Goal: Information Seeking & Learning: Learn about a topic

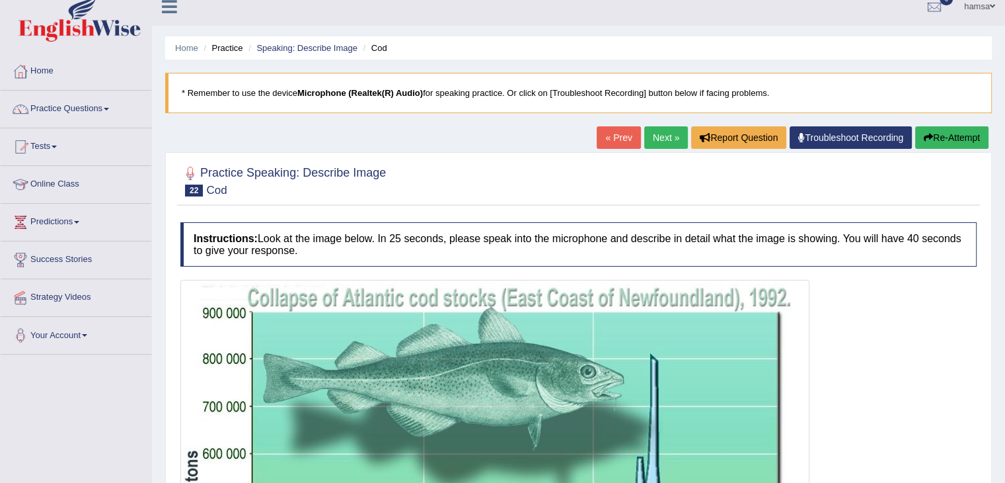
scroll to position [11, 0]
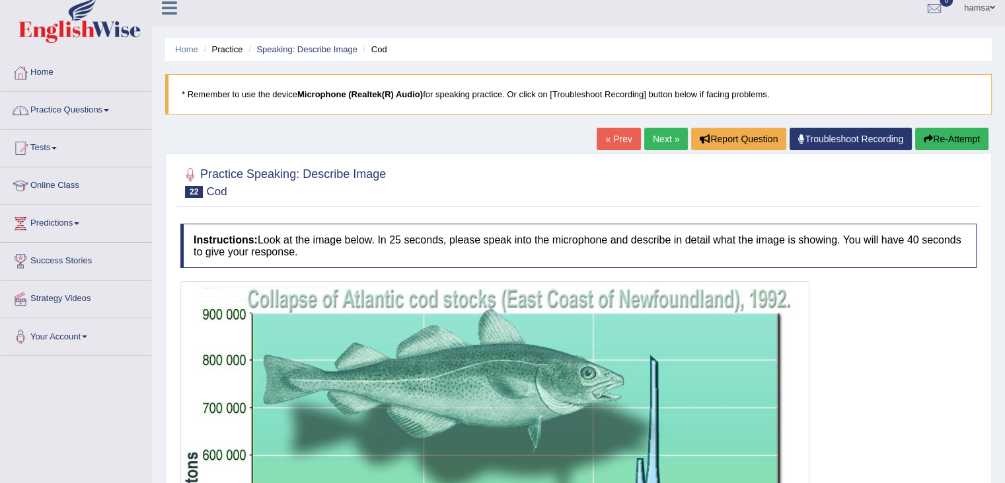
click at [77, 106] on link "Practice Questions" at bounding box center [76, 108] width 151 height 33
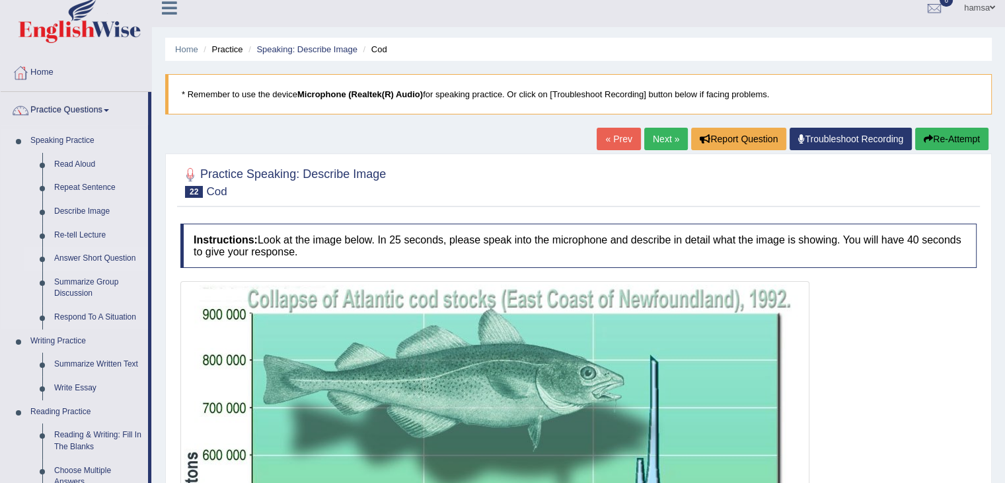
click at [69, 260] on link "Answer Short Question" at bounding box center [98, 259] width 100 height 24
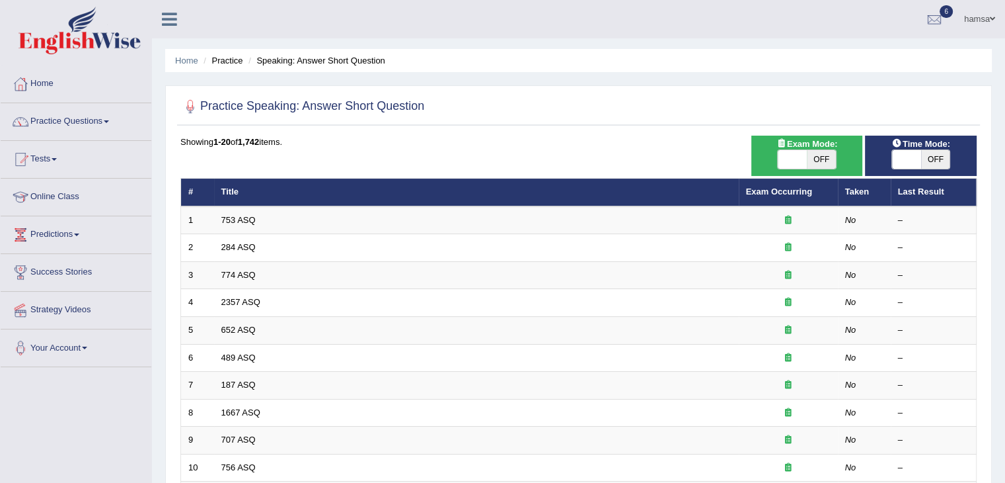
click at [231, 216] on link "753 ASQ" at bounding box center [238, 220] width 34 height 10
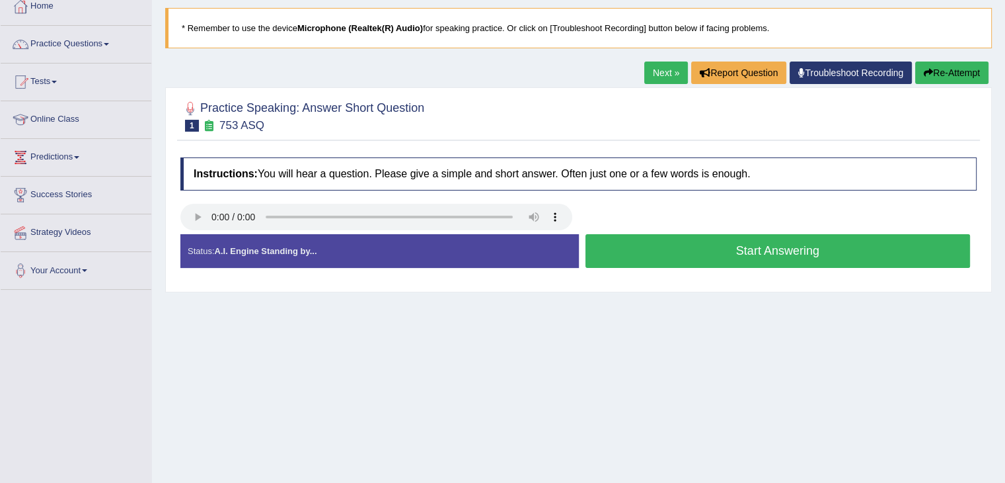
scroll to position [106, 0]
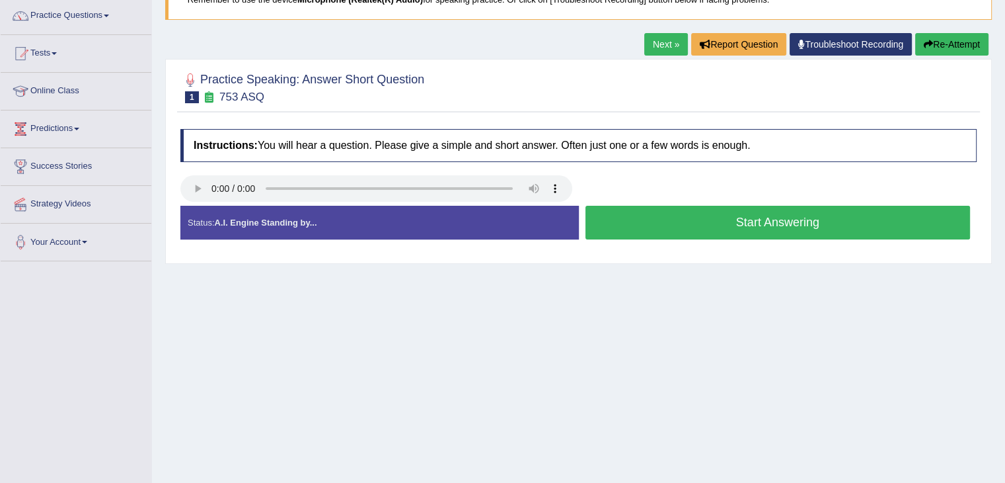
click at [743, 220] on button "Start Answering" at bounding box center [778, 223] width 385 height 34
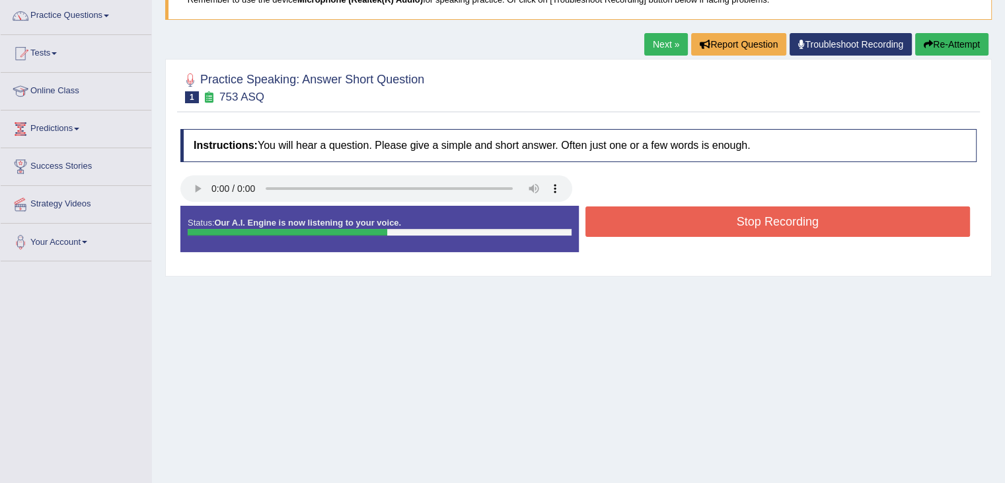
click at [743, 220] on button "Stop Recording" at bounding box center [778, 221] width 385 height 30
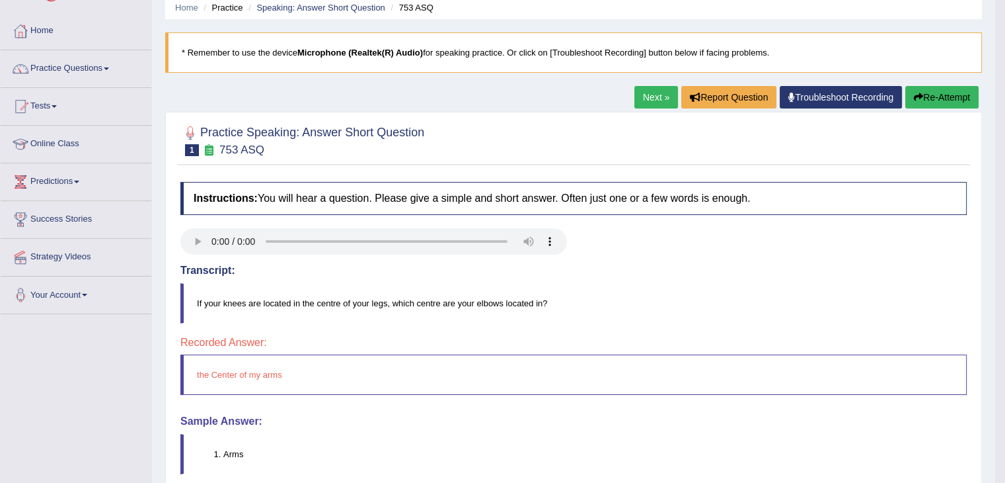
scroll to position [0, 0]
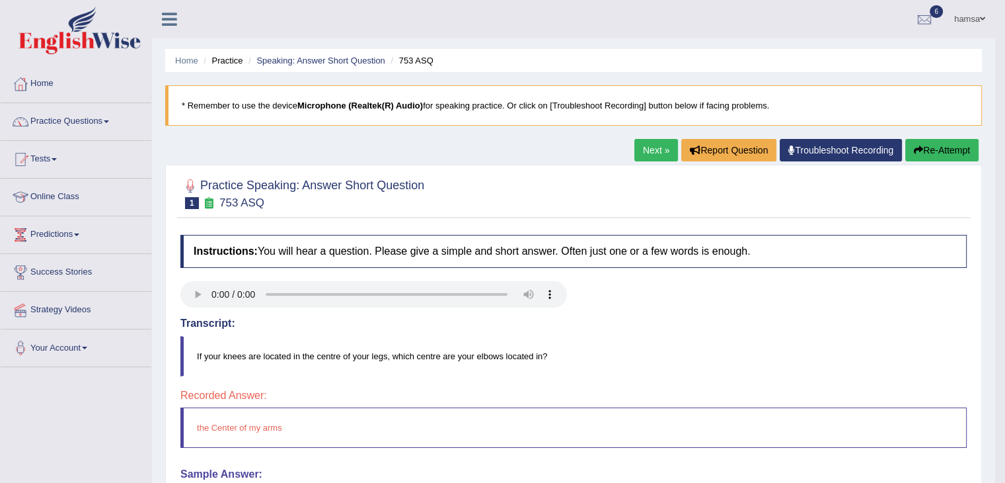
click at [656, 147] on link "Next »" at bounding box center [657, 150] width 44 height 22
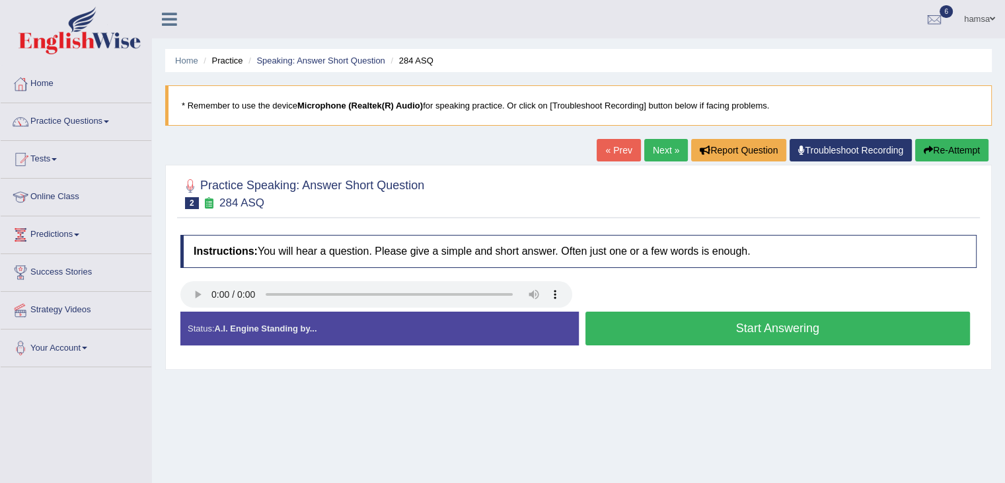
click at [757, 330] on button "Start Answering" at bounding box center [778, 328] width 385 height 34
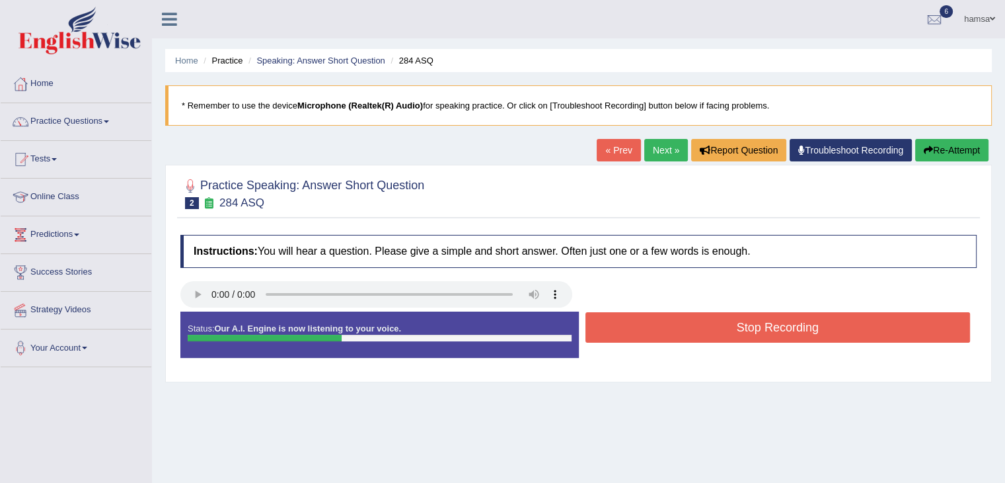
click at [757, 330] on button "Stop Recording" at bounding box center [778, 327] width 385 height 30
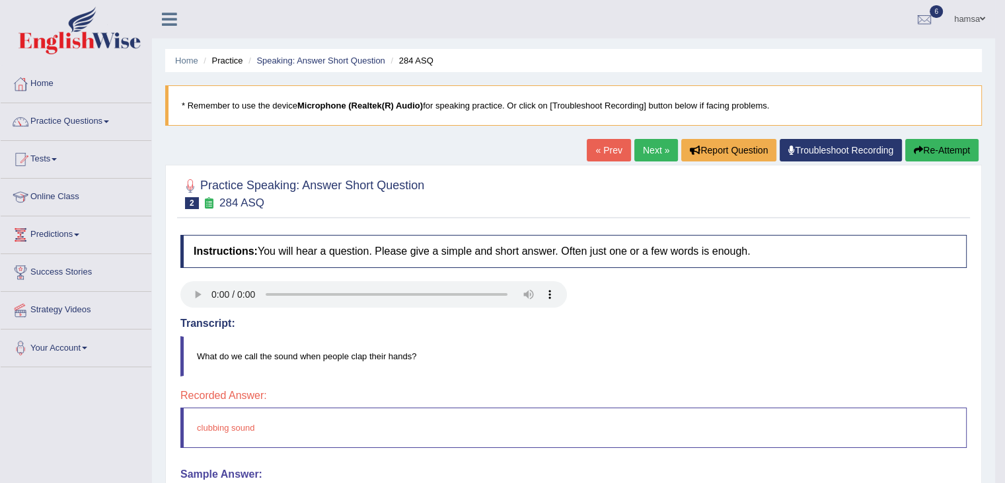
click at [597, 158] on link "« Prev" at bounding box center [609, 150] width 44 height 22
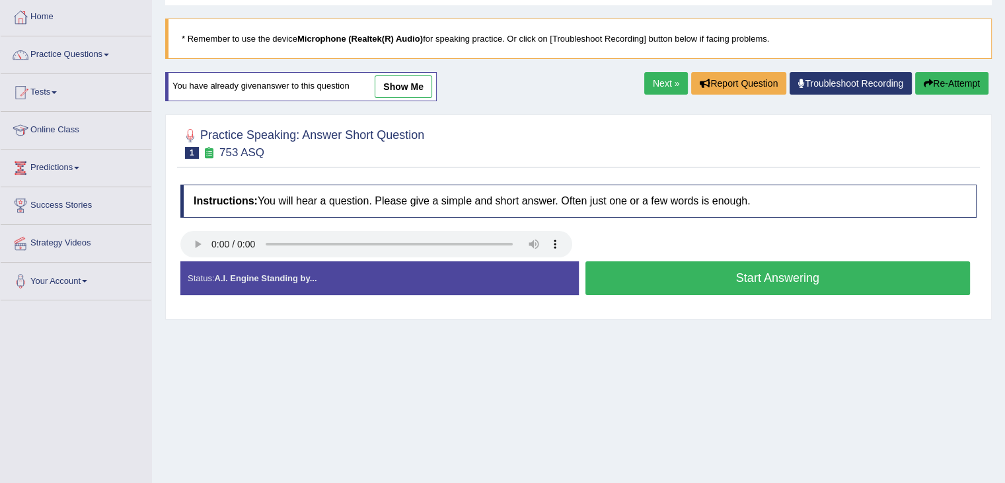
scroll to position [46, 0]
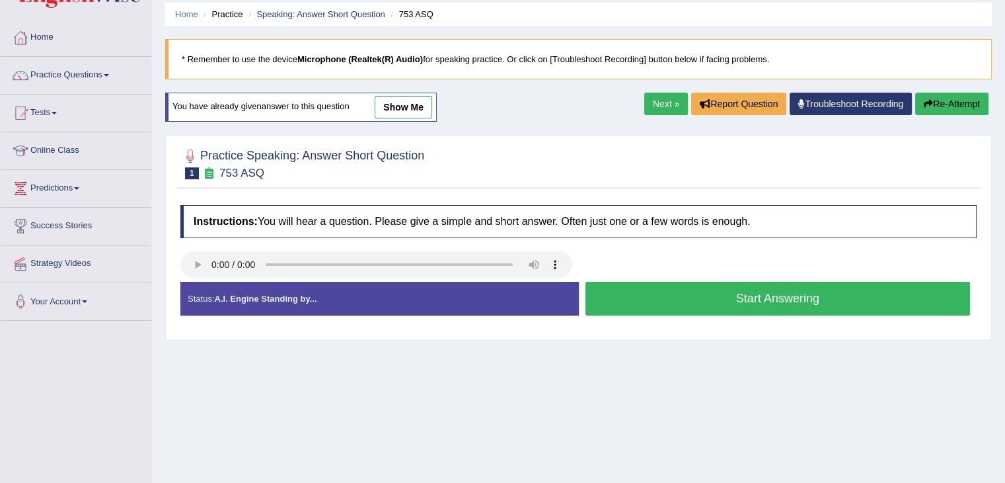
click at [746, 295] on button "Start Answering" at bounding box center [778, 299] width 385 height 34
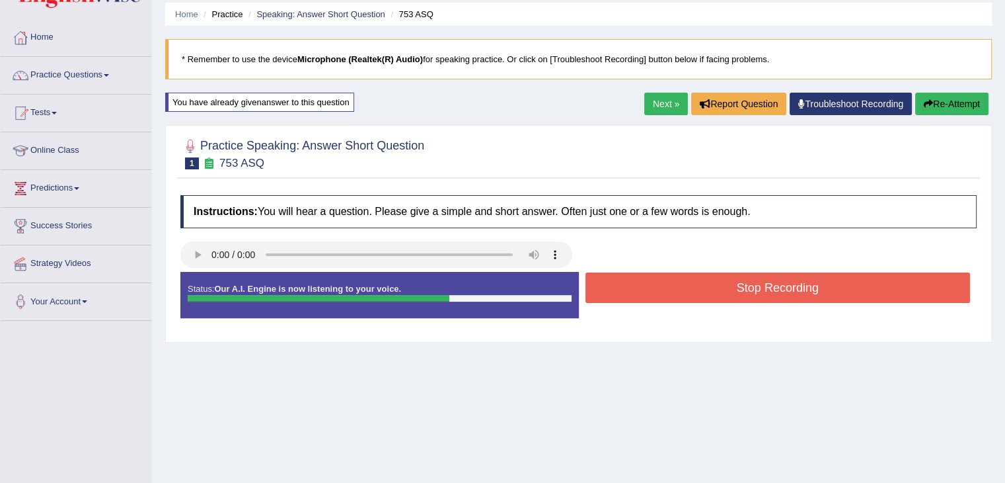
click at [746, 295] on button "Stop Recording" at bounding box center [778, 287] width 385 height 30
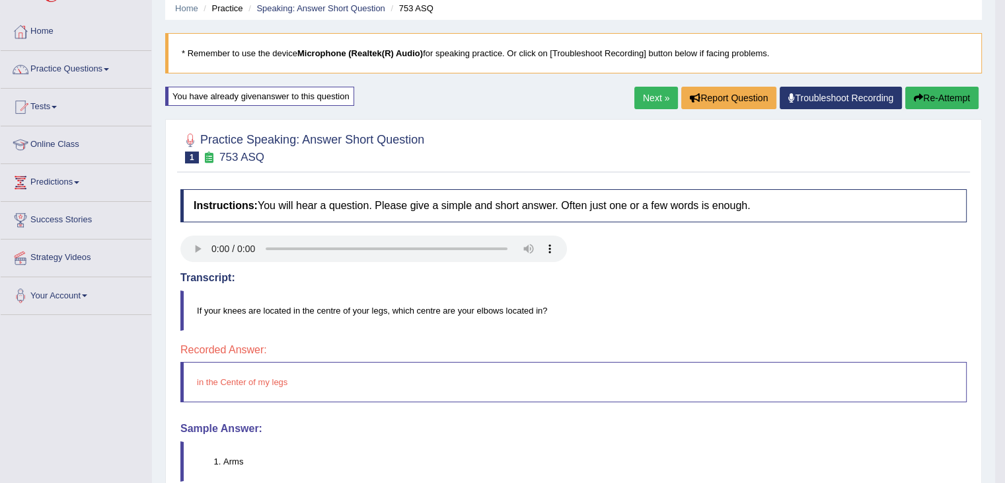
scroll to position [50, 0]
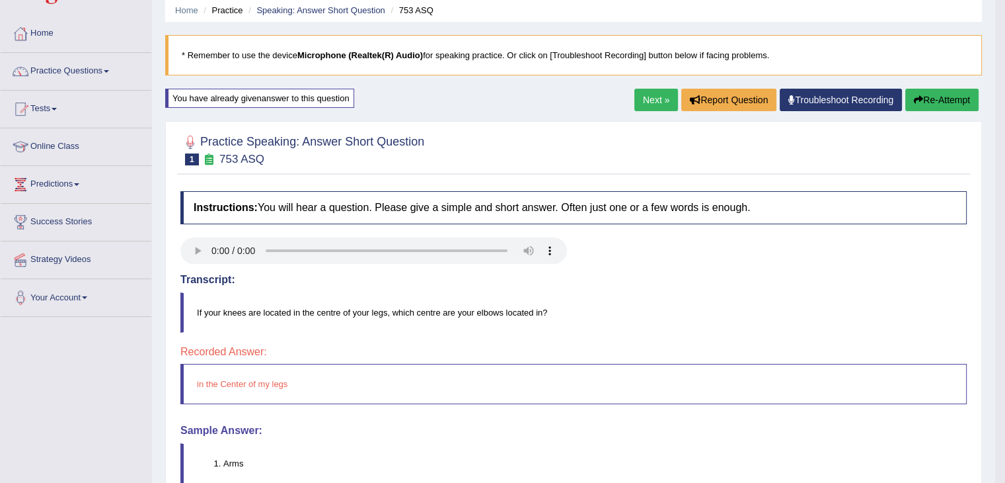
click at [641, 97] on link "Next »" at bounding box center [657, 100] width 44 height 22
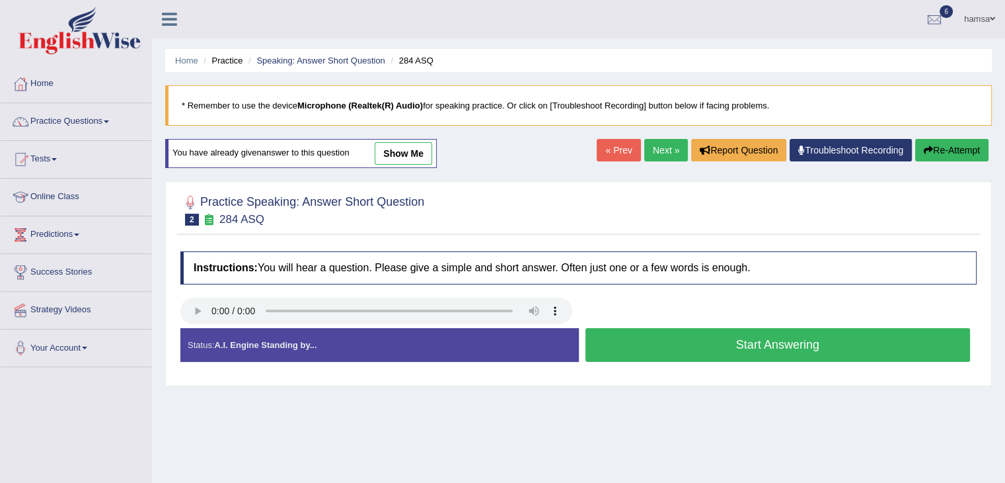
click at [657, 153] on link "Next »" at bounding box center [667, 150] width 44 height 22
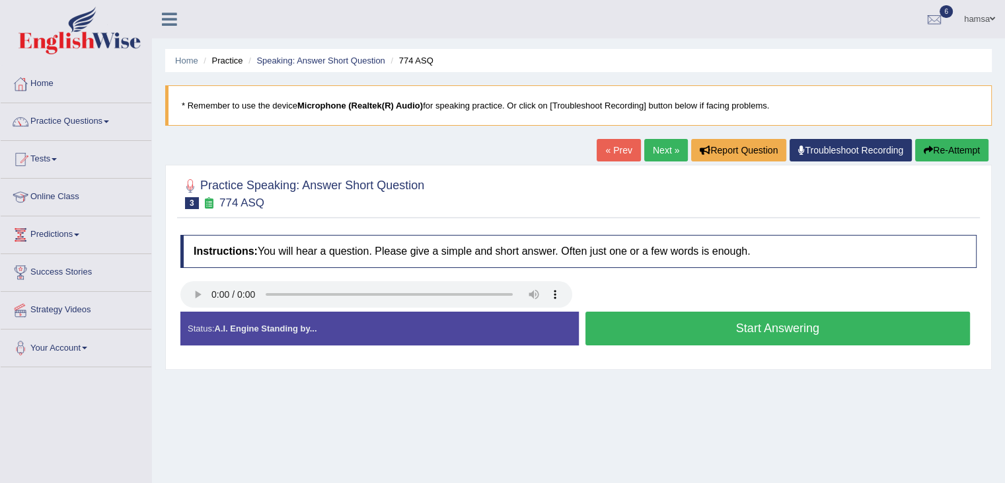
click at [756, 326] on button "Start Answering" at bounding box center [778, 328] width 385 height 34
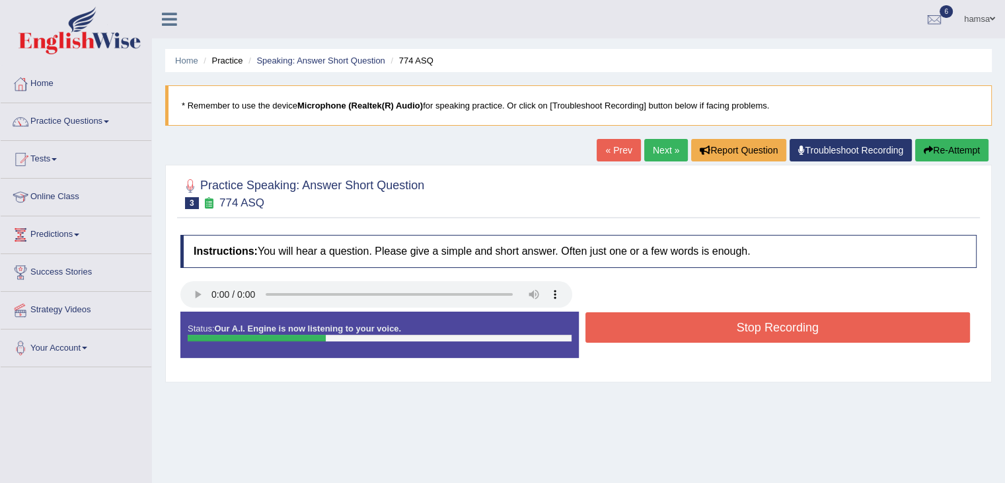
click at [756, 326] on button "Stop Recording" at bounding box center [778, 327] width 385 height 30
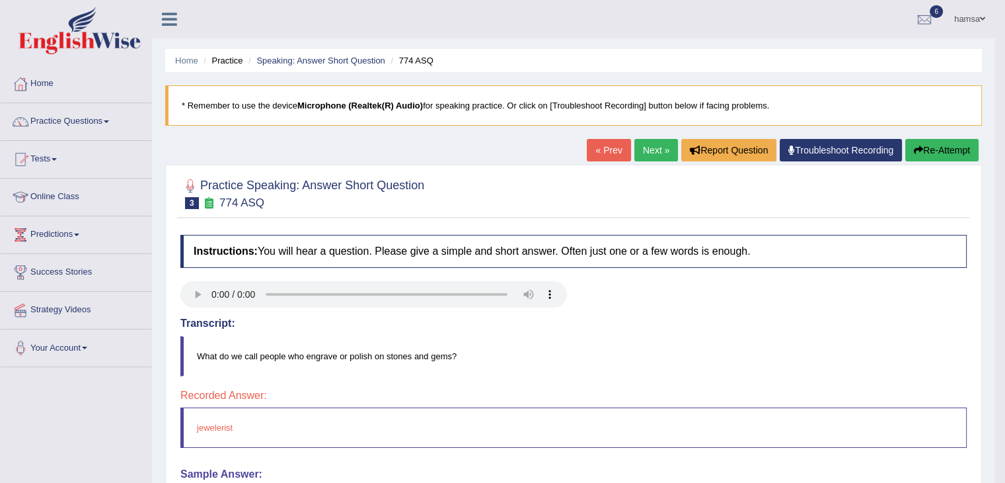
click at [657, 145] on link "Next »" at bounding box center [657, 150] width 44 height 22
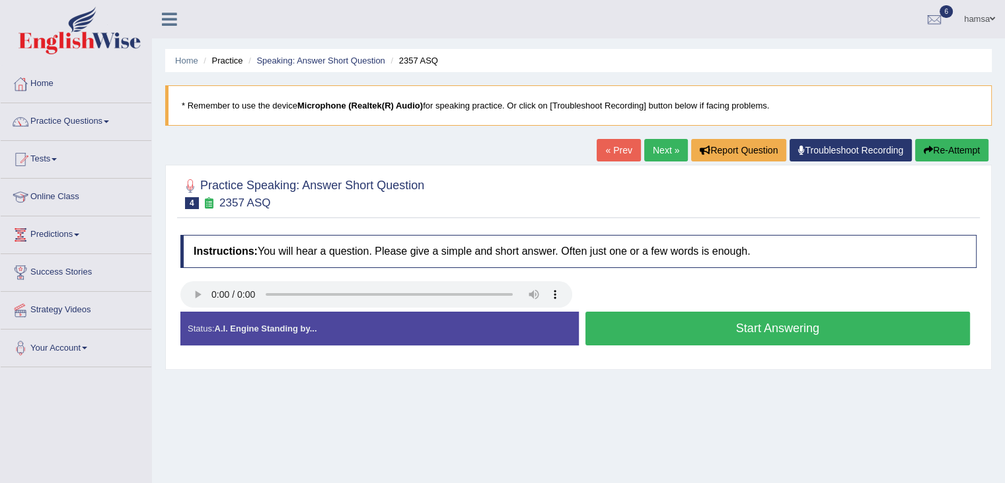
click at [699, 331] on button "Start Answering" at bounding box center [778, 328] width 385 height 34
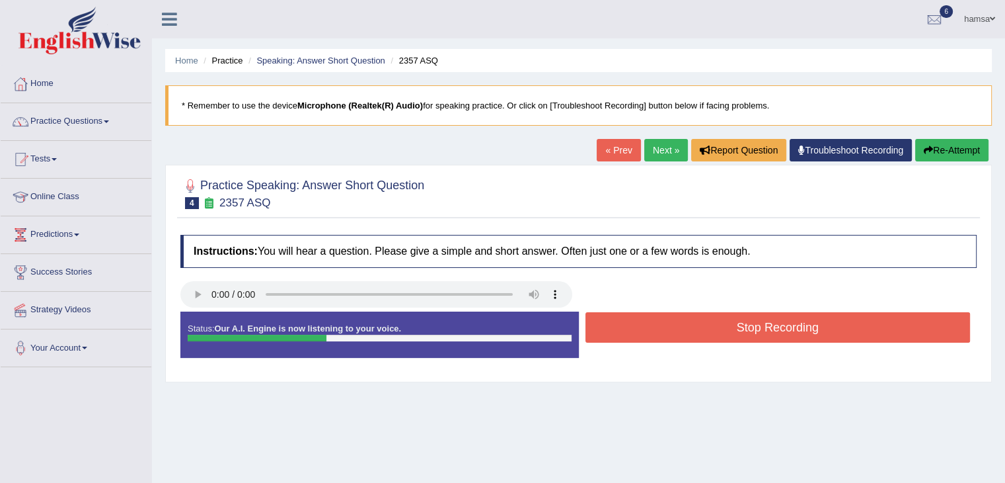
click at [699, 331] on button "Stop Recording" at bounding box center [778, 327] width 385 height 30
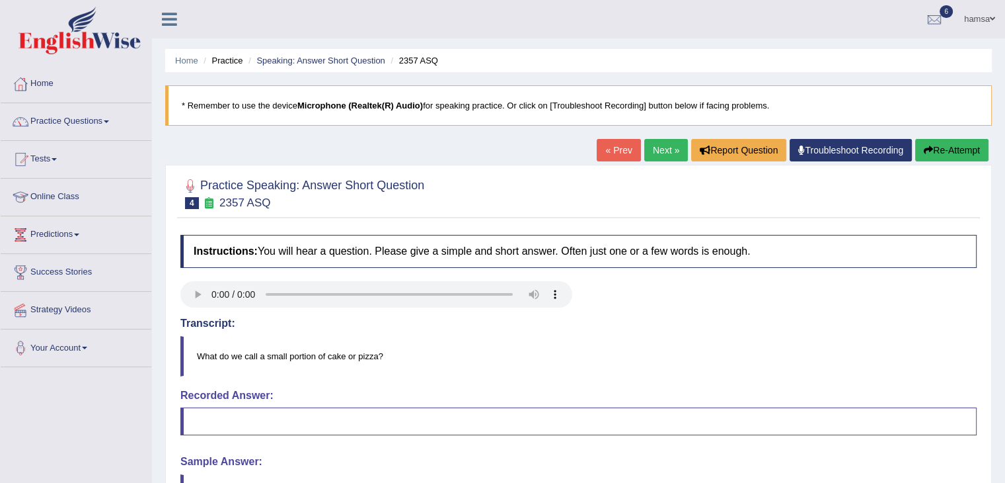
click at [650, 153] on link "Next »" at bounding box center [667, 150] width 44 height 22
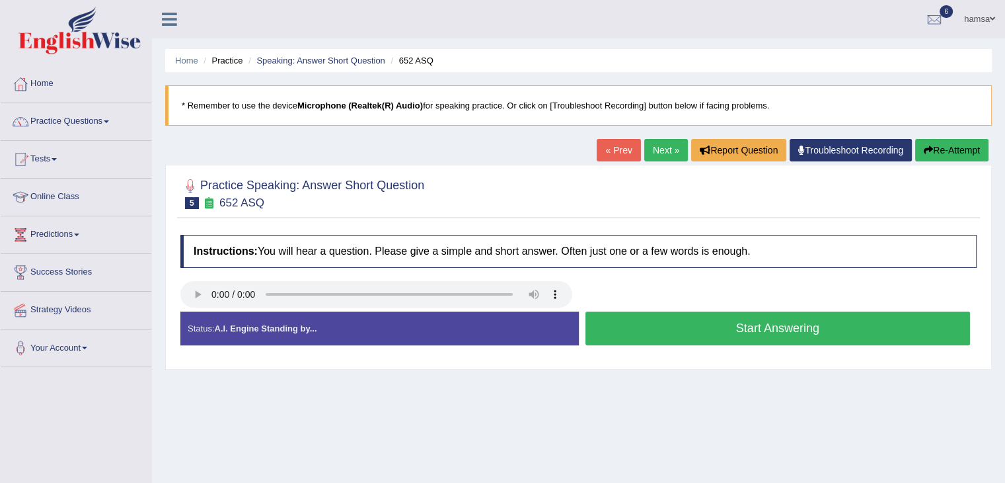
click at [753, 326] on button "Start Answering" at bounding box center [778, 328] width 385 height 34
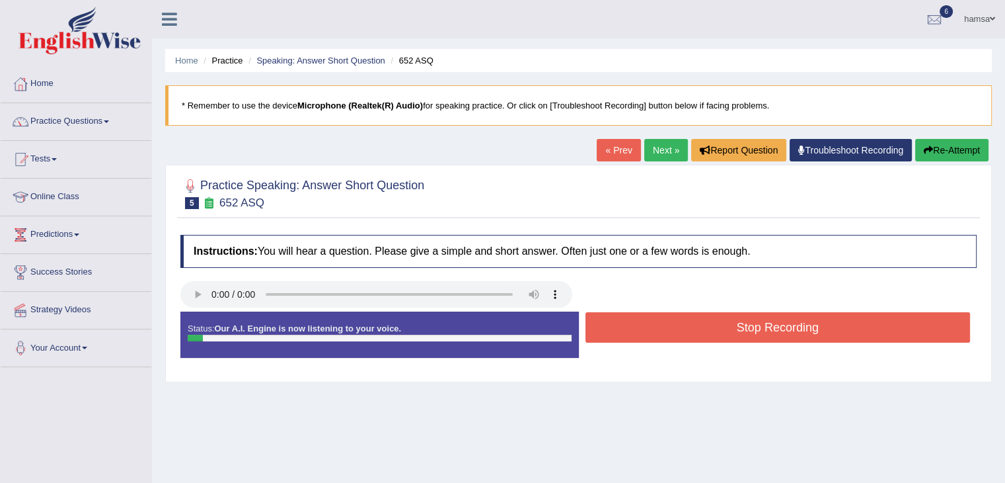
click at [753, 326] on button "Stop Recording" at bounding box center [778, 327] width 385 height 30
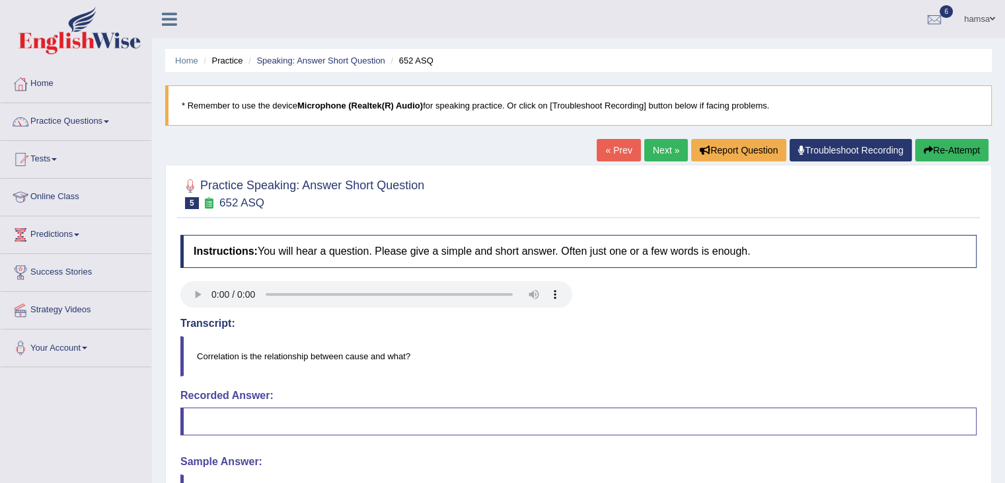
click at [655, 152] on link "Next »" at bounding box center [667, 150] width 44 height 22
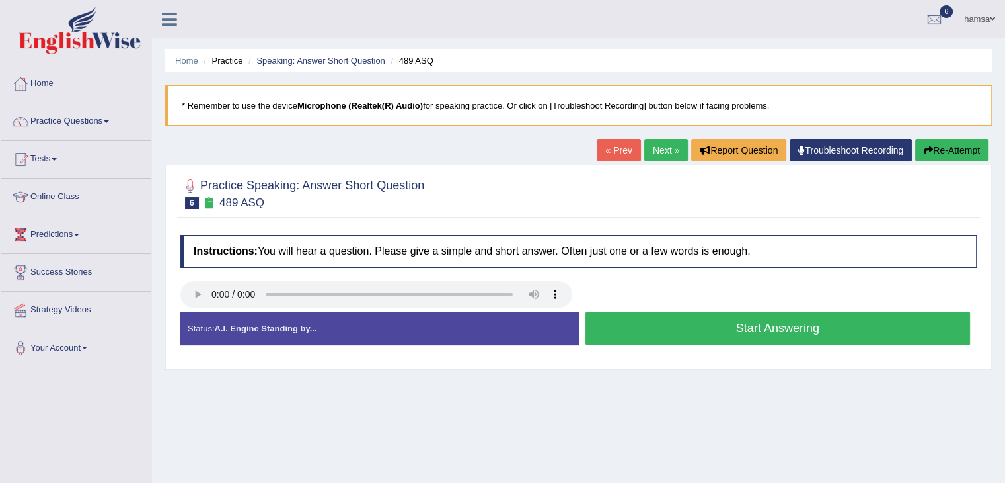
click at [750, 330] on button "Start Answering" at bounding box center [778, 328] width 385 height 34
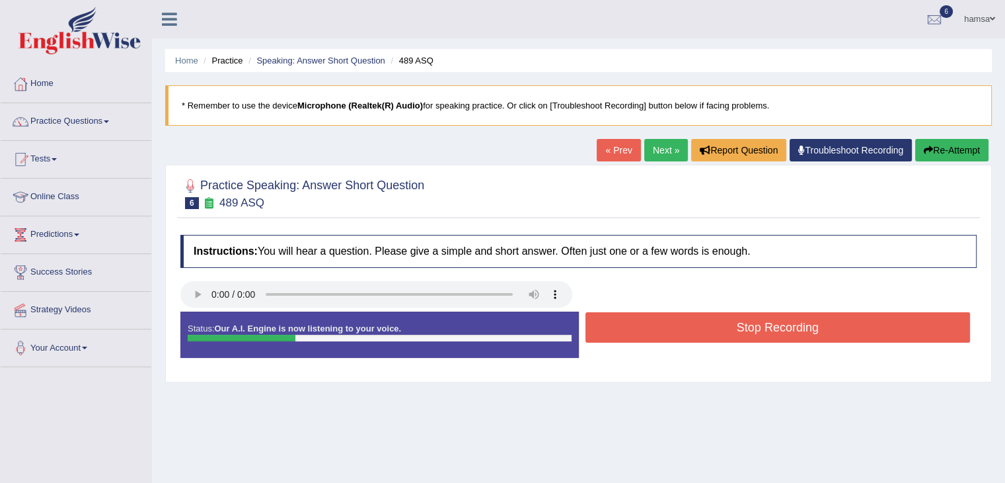
click at [750, 330] on button "Stop Recording" at bounding box center [778, 327] width 385 height 30
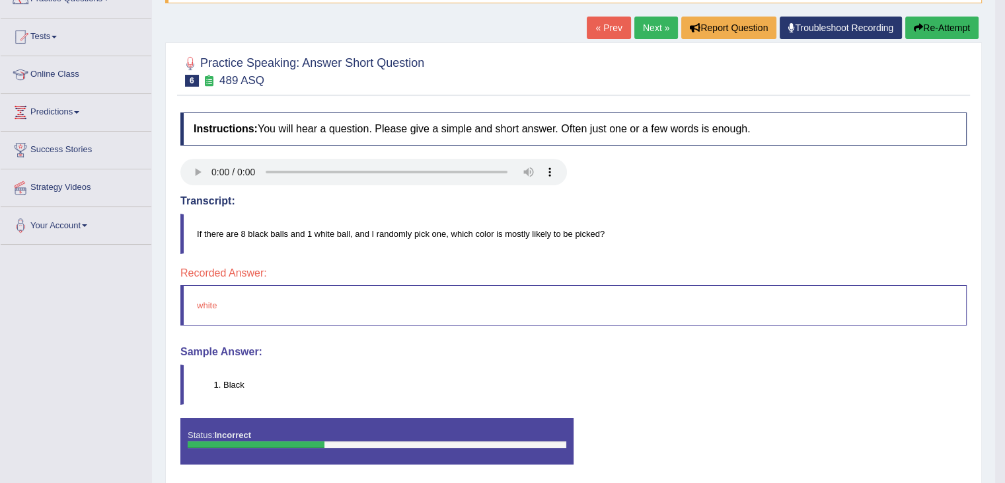
scroll to position [111, 0]
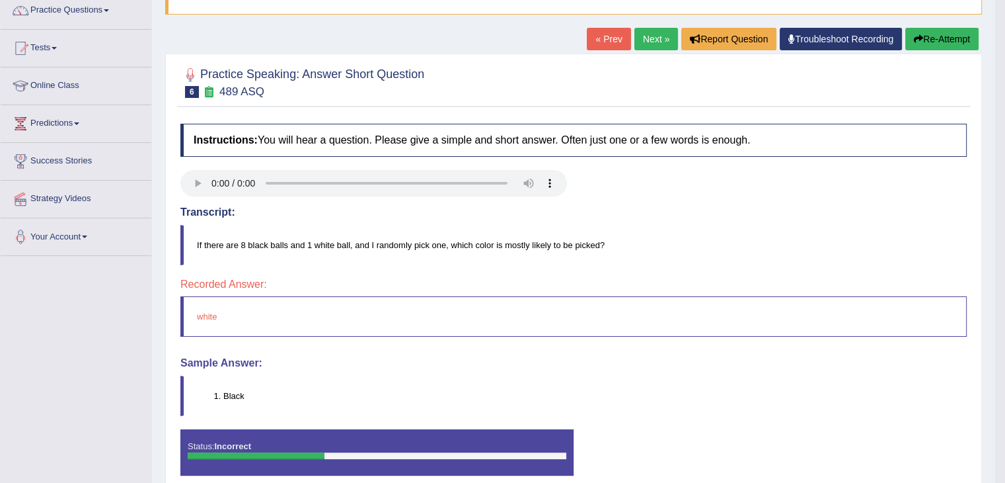
click at [649, 36] on link "Next »" at bounding box center [657, 39] width 44 height 22
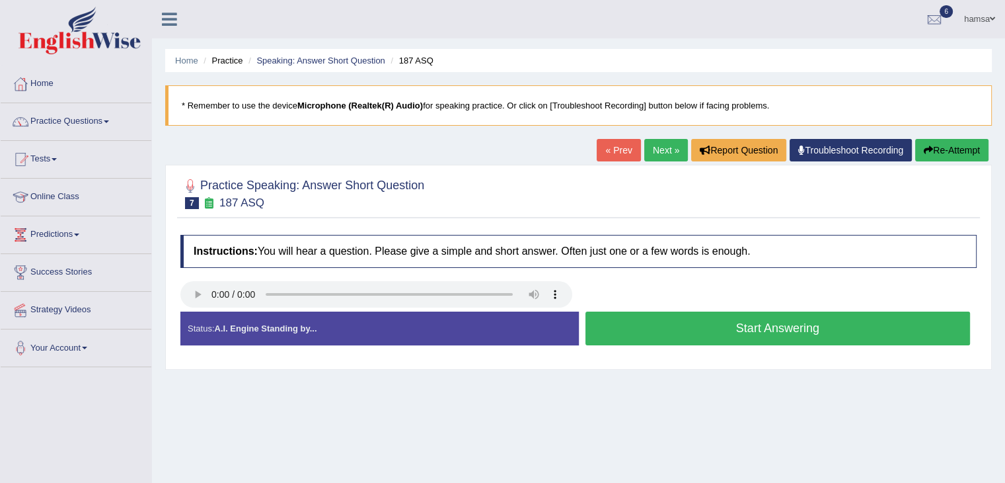
click at [748, 327] on button "Start Answering" at bounding box center [778, 328] width 385 height 34
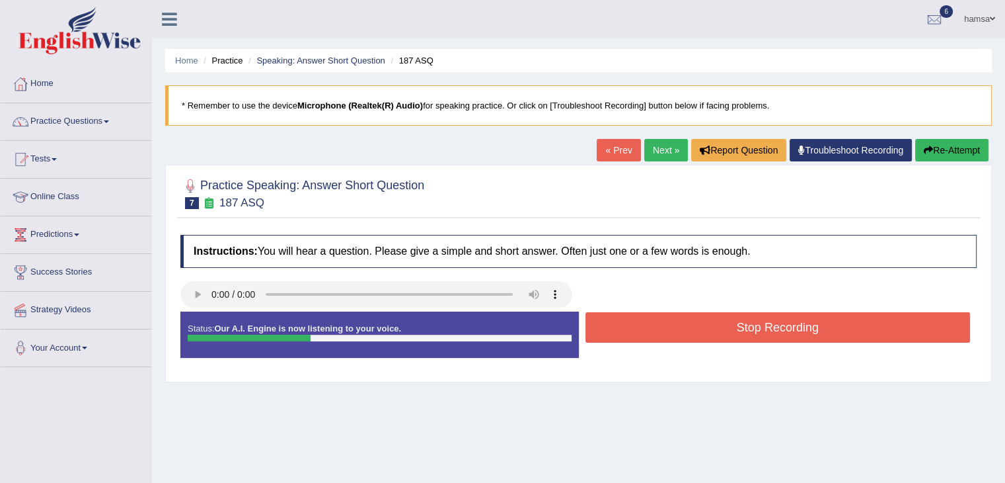
click at [748, 327] on button "Stop Recording" at bounding box center [778, 327] width 385 height 30
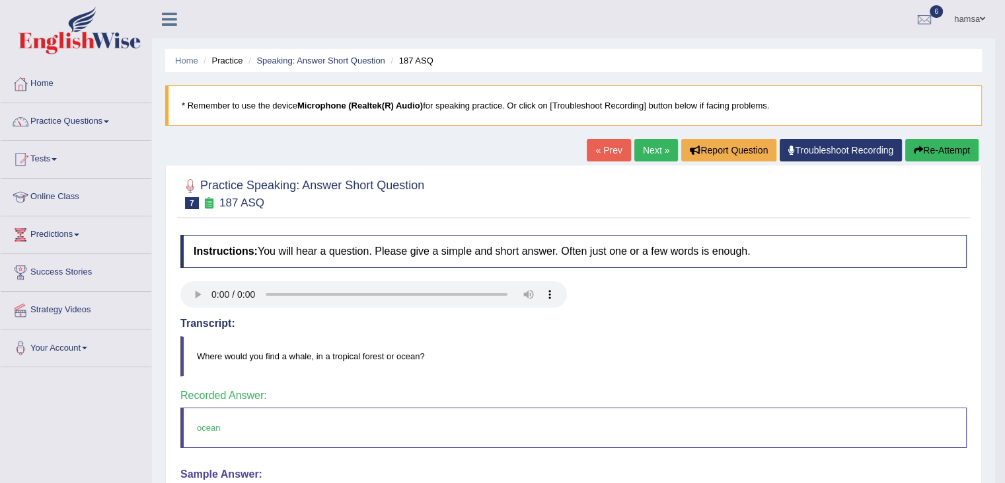
click at [648, 154] on link "Next »" at bounding box center [657, 150] width 44 height 22
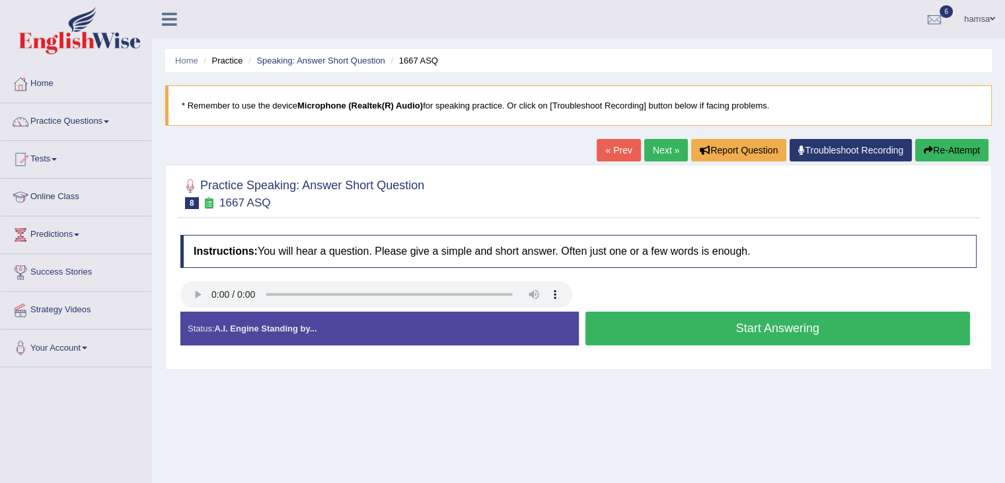
click at [749, 323] on button "Start Answering" at bounding box center [778, 328] width 385 height 34
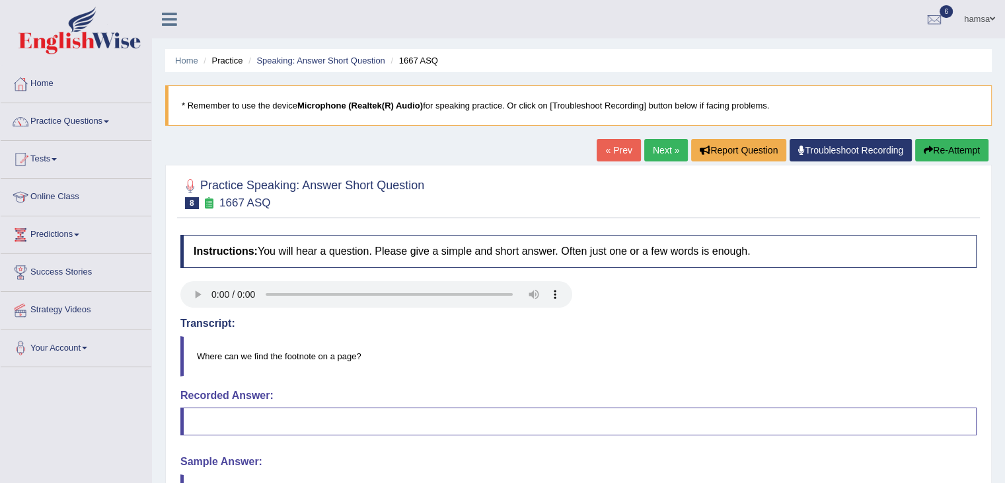
click at [663, 149] on link "Next »" at bounding box center [667, 150] width 44 height 22
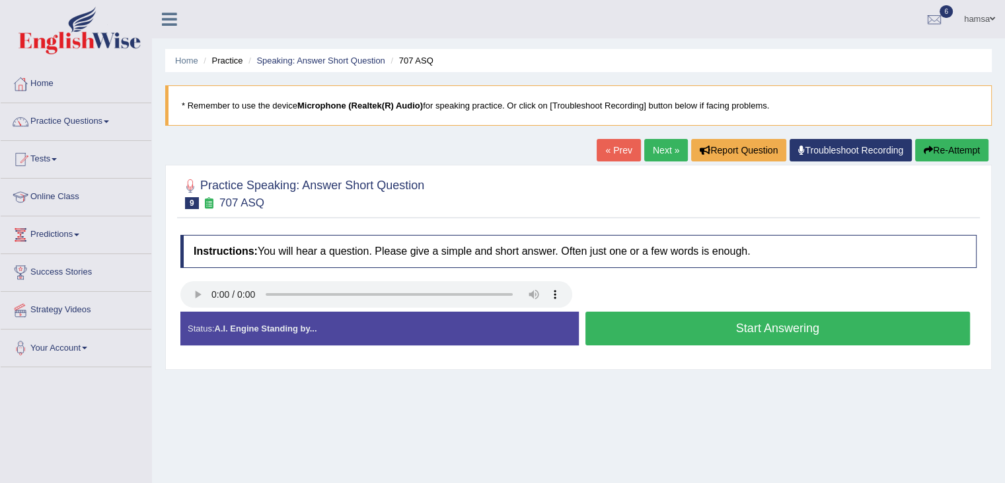
click at [752, 327] on button "Start Answering" at bounding box center [778, 328] width 385 height 34
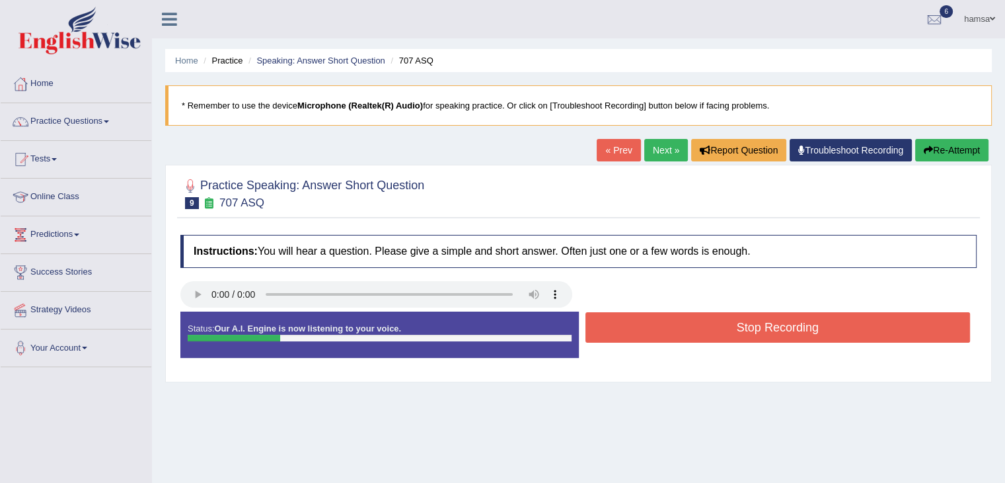
click at [752, 327] on button "Stop Recording" at bounding box center [778, 327] width 385 height 30
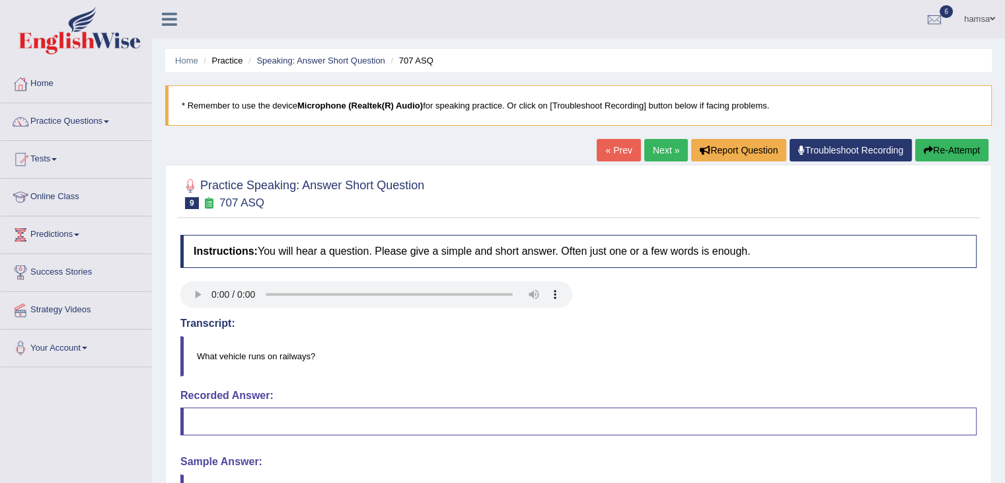
click at [661, 151] on link "Next »" at bounding box center [667, 150] width 44 height 22
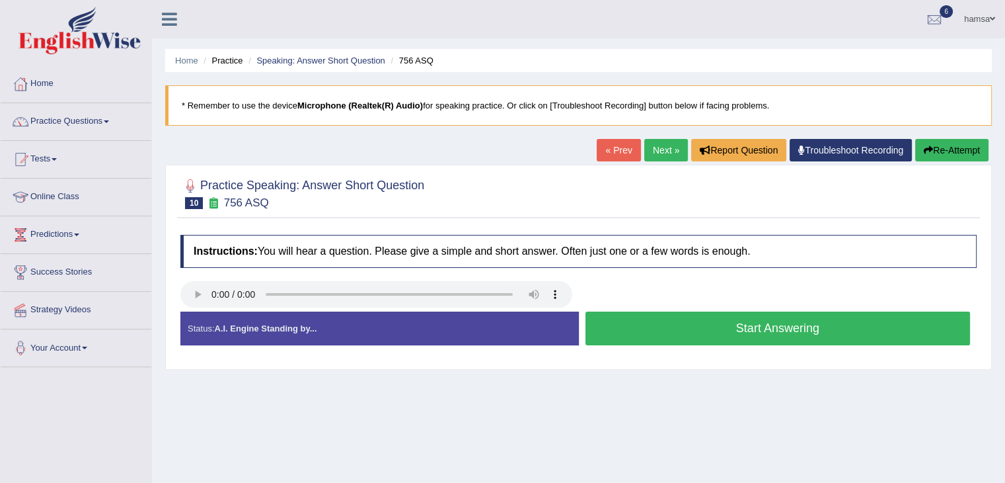
click at [735, 328] on button "Start Answering" at bounding box center [778, 328] width 385 height 34
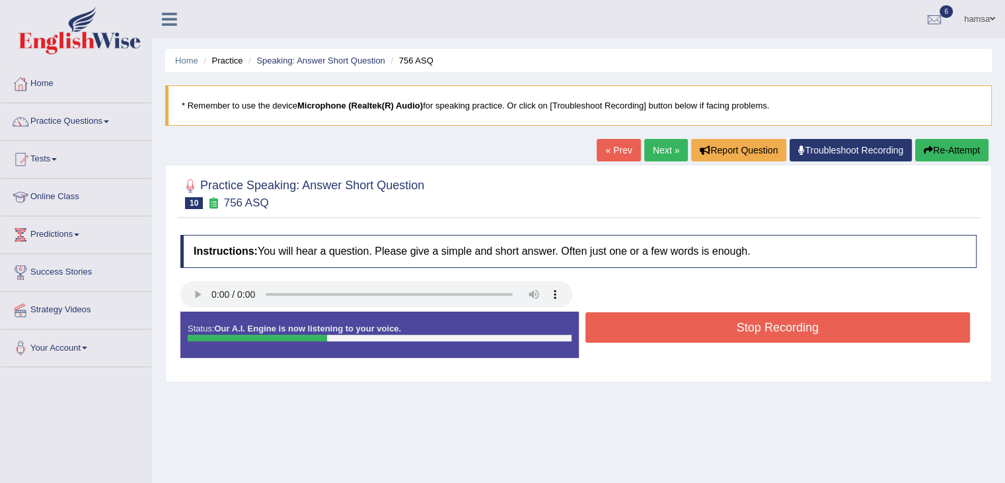
click at [735, 328] on button "Stop Recording" at bounding box center [778, 327] width 385 height 30
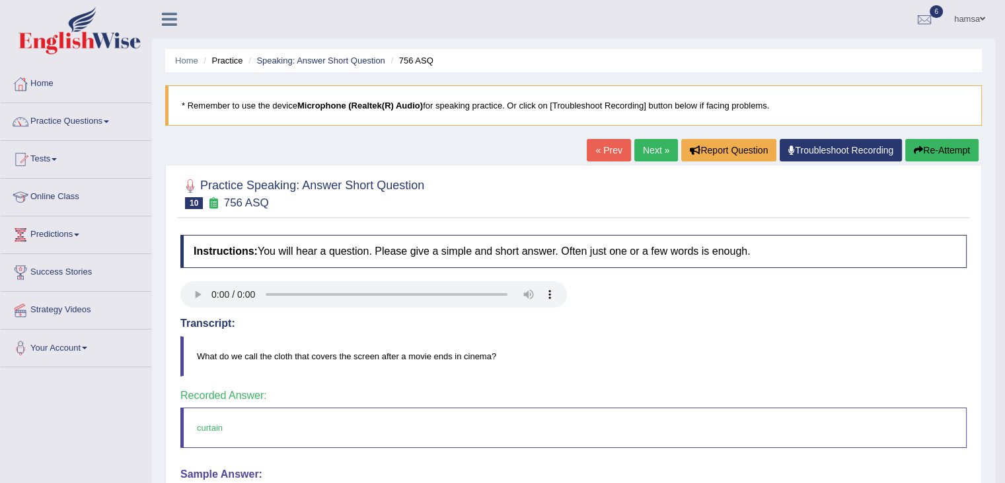
click at [652, 150] on link "Next »" at bounding box center [657, 150] width 44 height 22
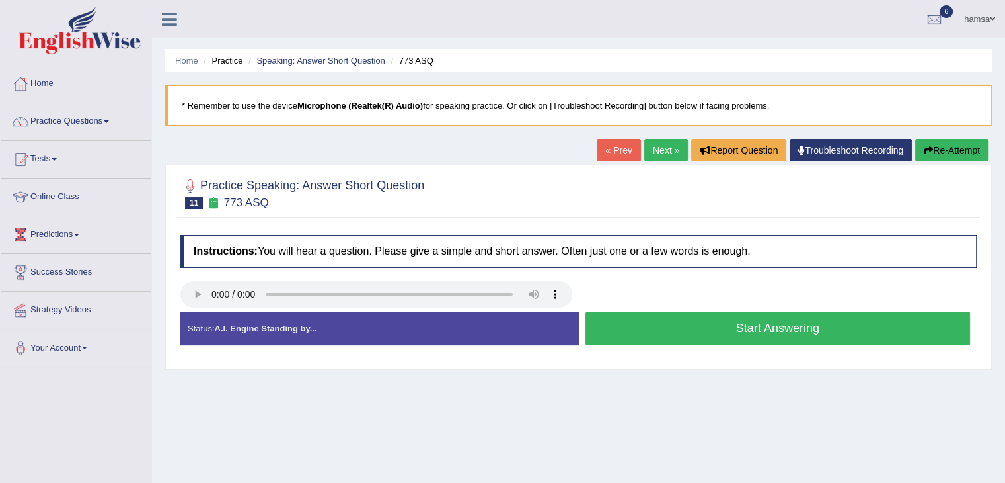
click at [756, 326] on button "Start Answering" at bounding box center [778, 328] width 385 height 34
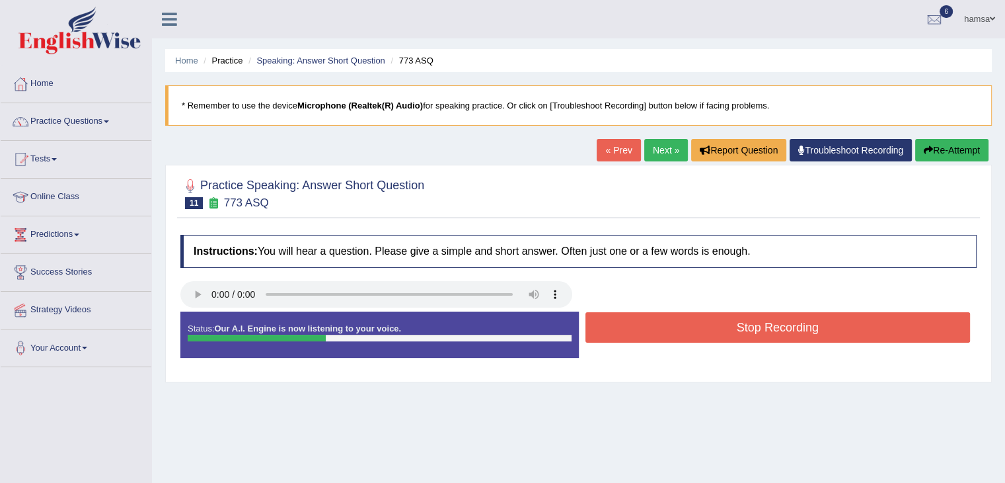
click at [756, 326] on button "Stop Recording" at bounding box center [778, 327] width 385 height 30
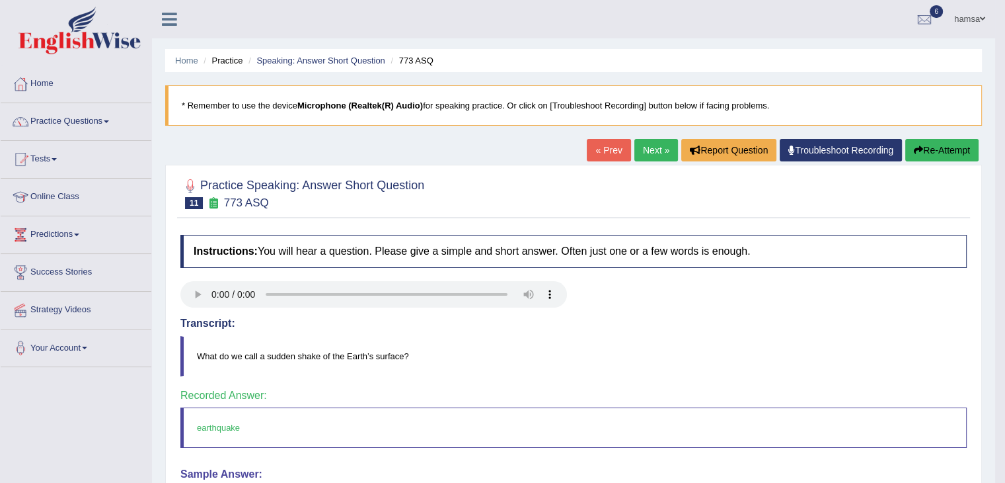
click at [647, 148] on link "Next »" at bounding box center [657, 150] width 44 height 22
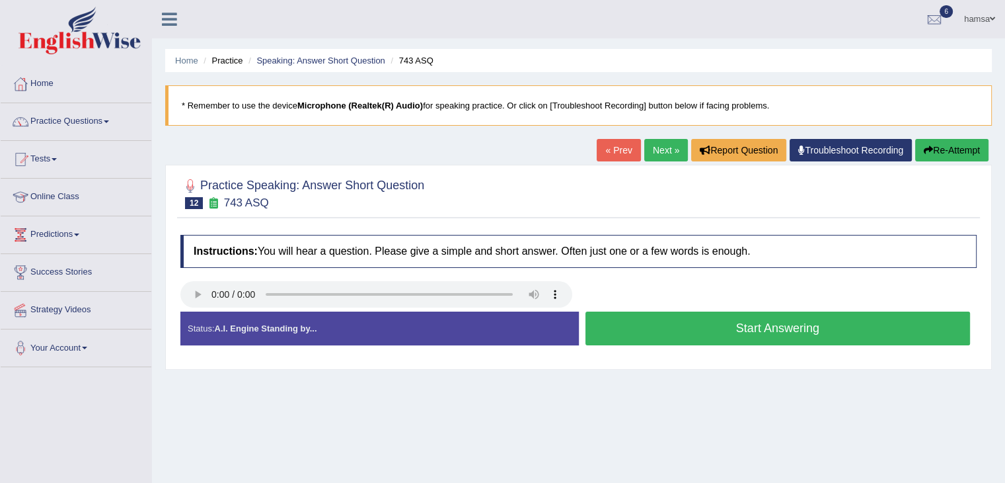
click at [755, 327] on button "Start Answering" at bounding box center [778, 328] width 385 height 34
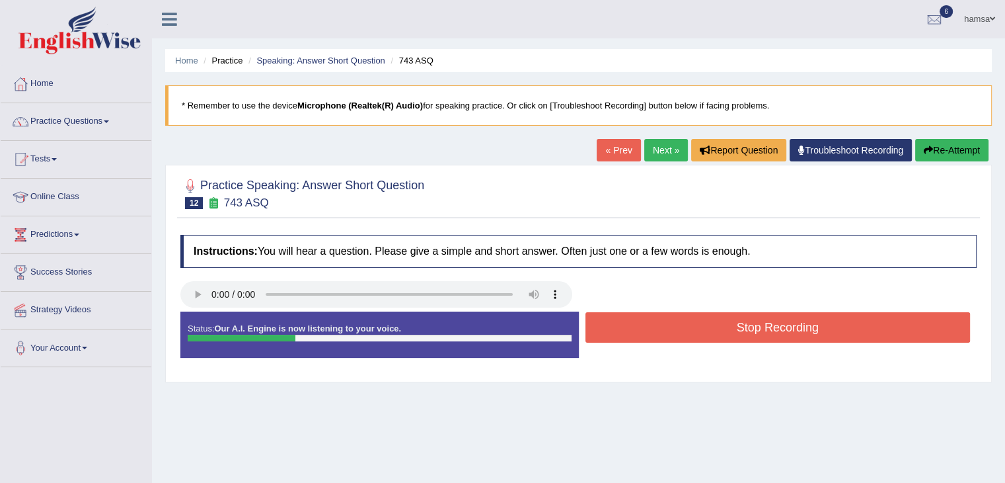
click at [755, 327] on button "Stop Recording" at bounding box center [778, 327] width 385 height 30
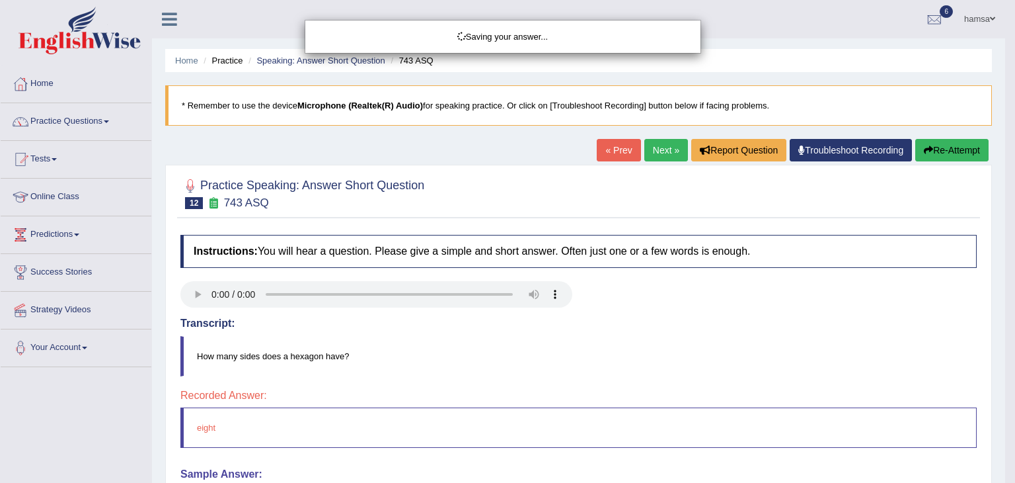
click at [755, 327] on div "Saving your answer..." at bounding box center [507, 241] width 1015 height 483
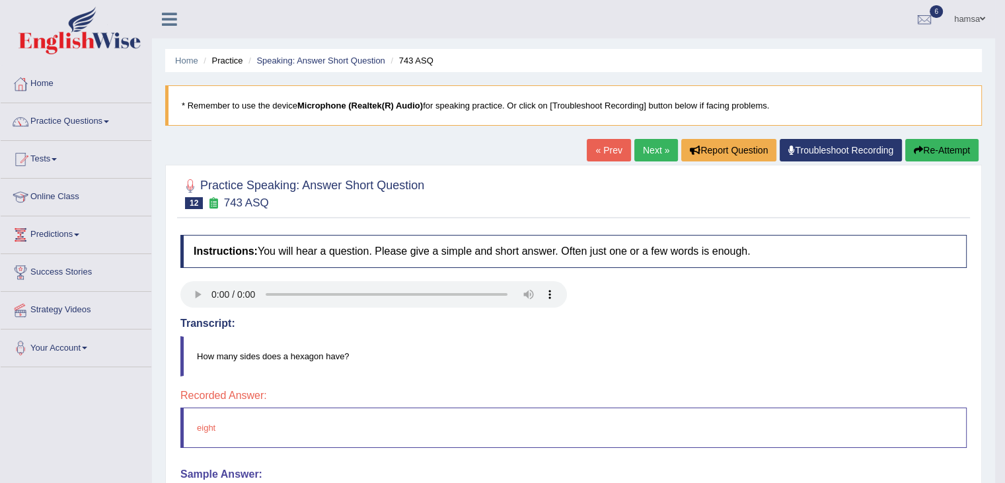
click at [645, 153] on link "Next »" at bounding box center [657, 150] width 44 height 22
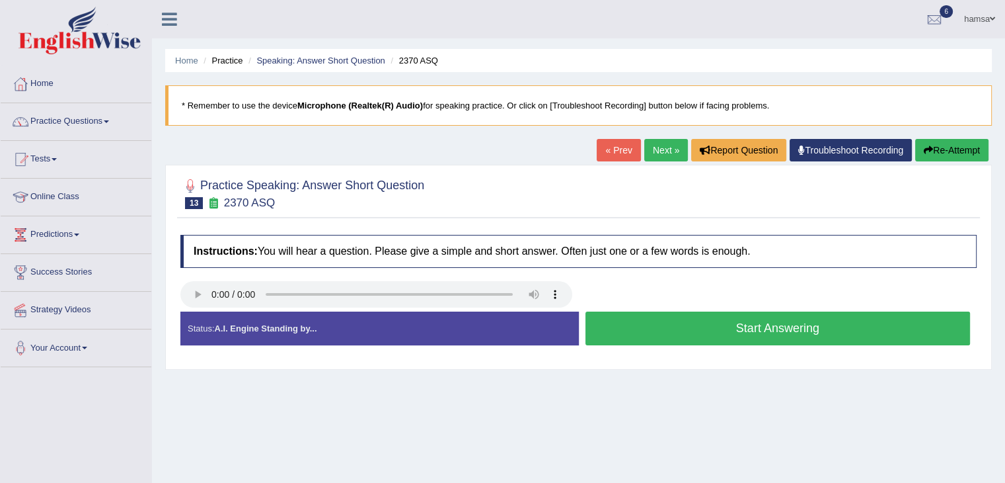
click at [730, 323] on button "Start Answering" at bounding box center [778, 328] width 385 height 34
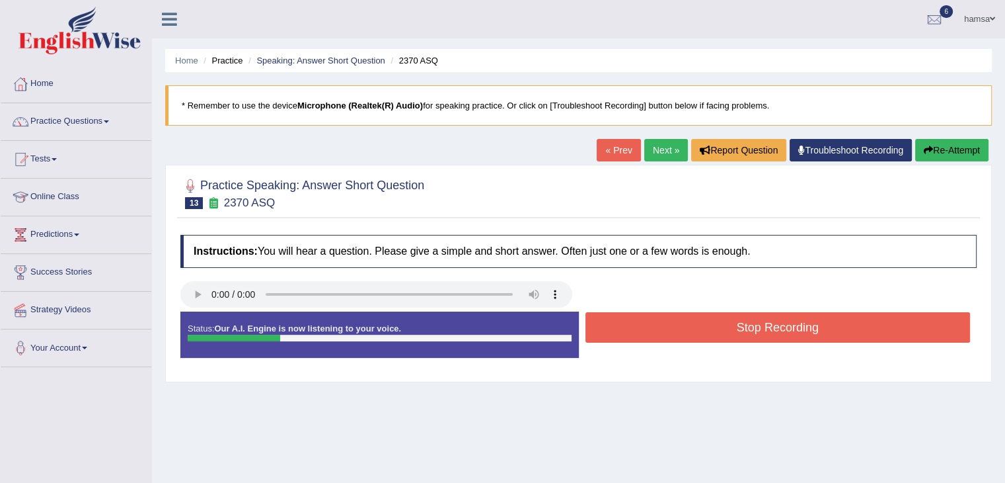
click at [730, 323] on button "Stop Recording" at bounding box center [778, 327] width 385 height 30
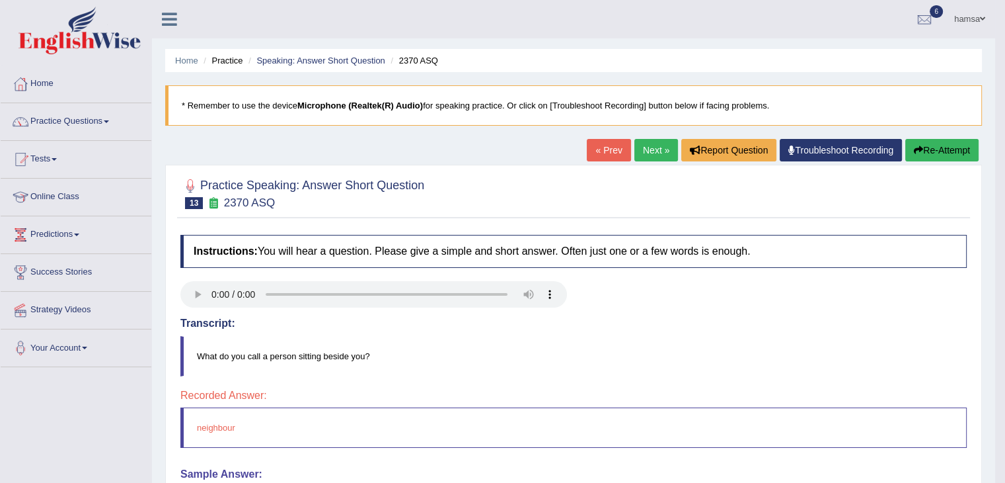
click at [650, 152] on link "Next »" at bounding box center [657, 150] width 44 height 22
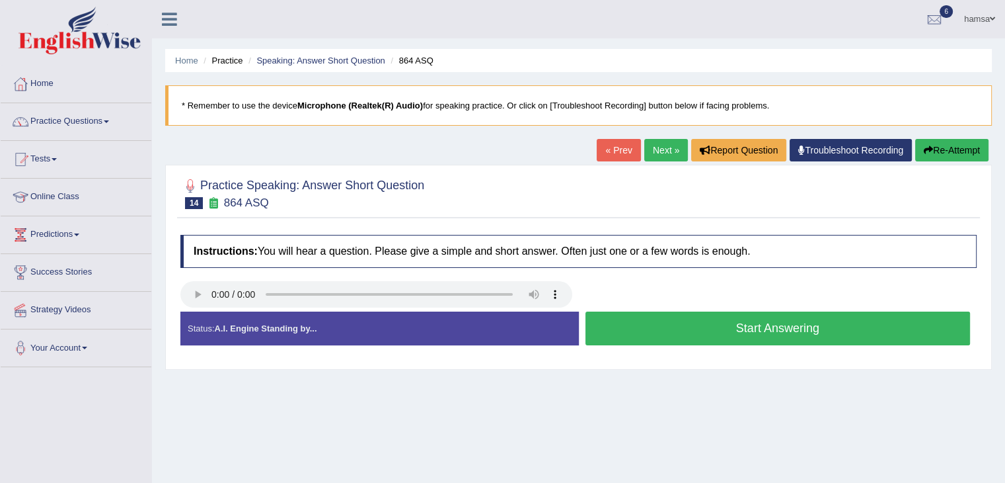
click at [737, 327] on button "Start Answering" at bounding box center [778, 328] width 385 height 34
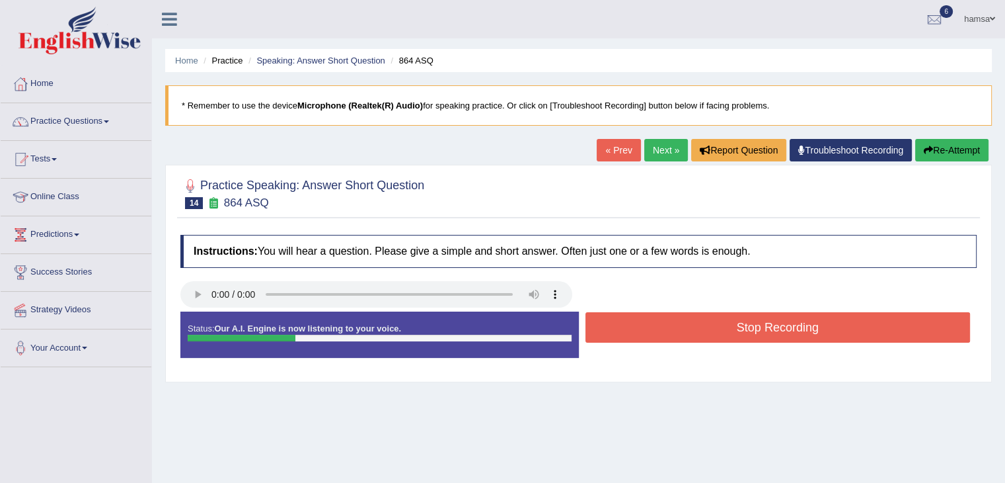
click at [737, 327] on button "Stop Recording" at bounding box center [778, 327] width 385 height 30
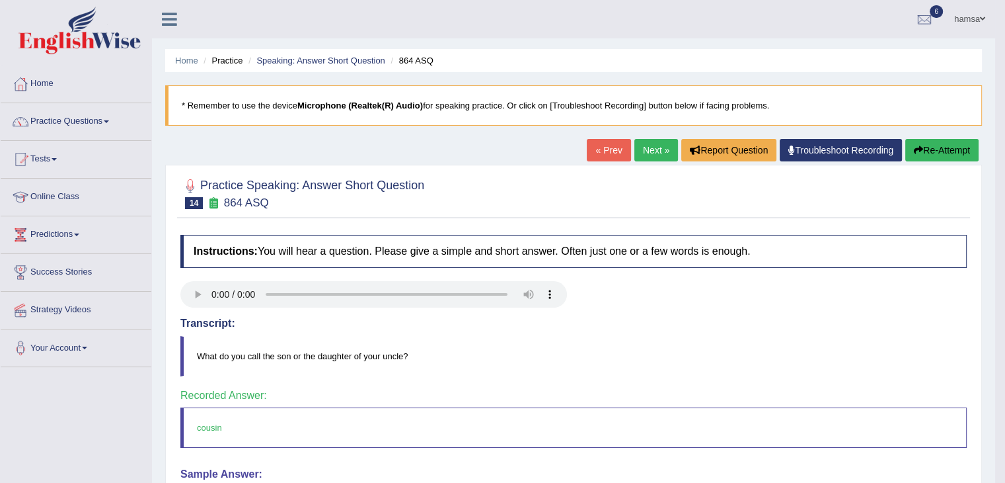
click at [648, 152] on link "Next »" at bounding box center [657, 150] width 44 height 22
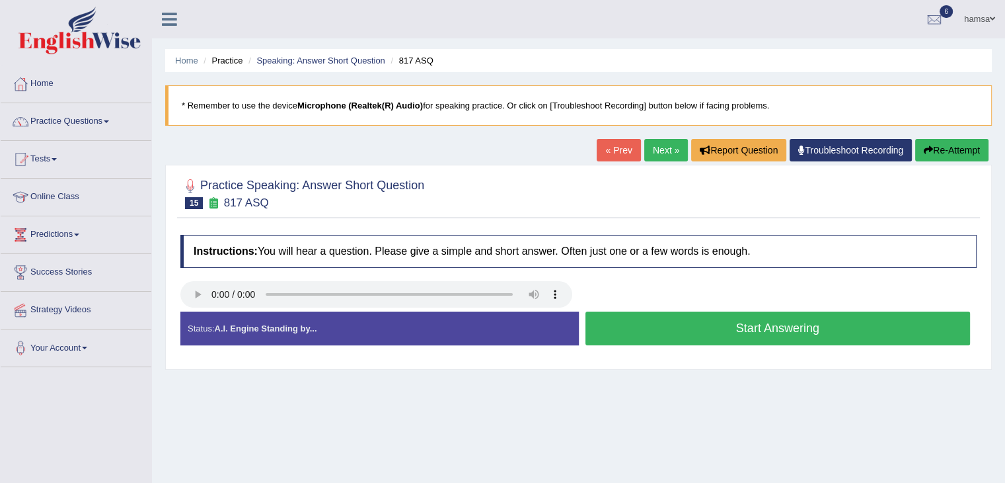
click at [797, 324] on button "Start Answering" at bounding box center [778, 328] width 385 height 34
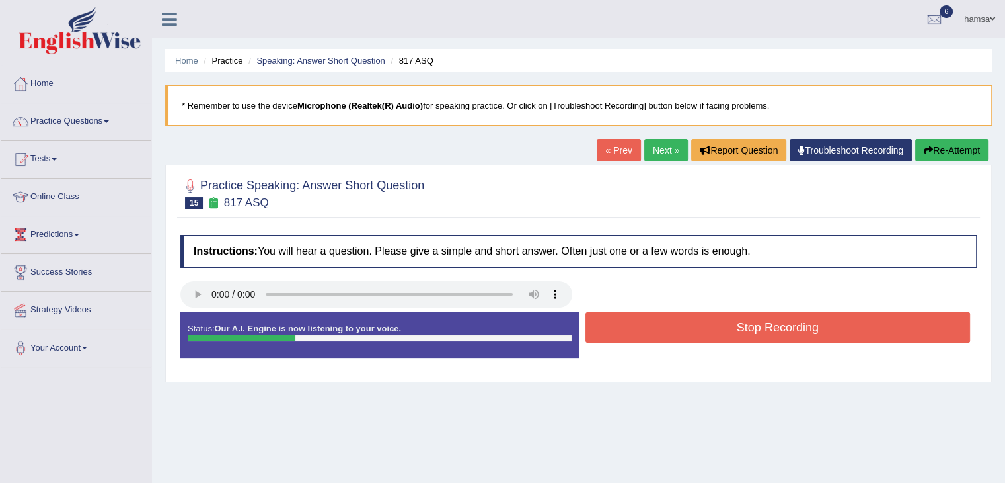
click at [797, 324] on button "Stop Recording" at bounding box center [778, 327] width 385 height 30
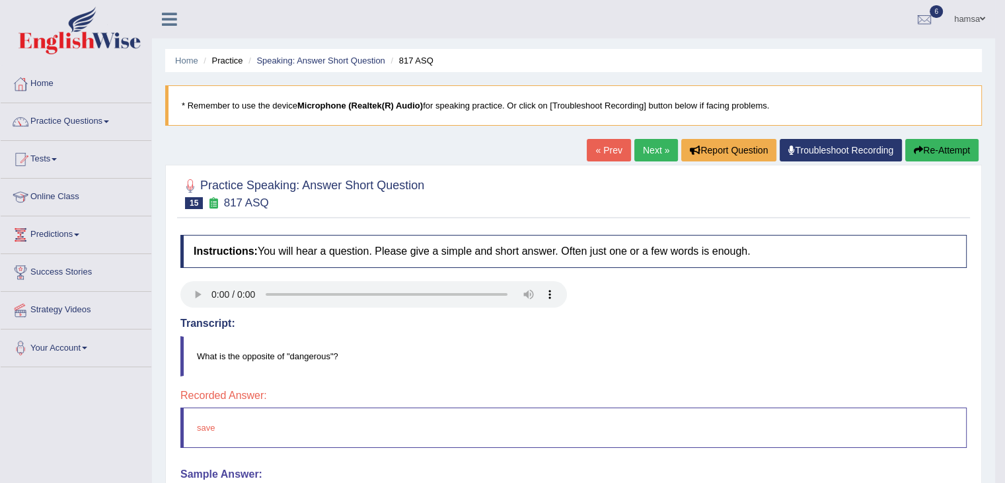
click at [645, 145] on link "Next »" at bounding box center [657, 150] width 44 height 22
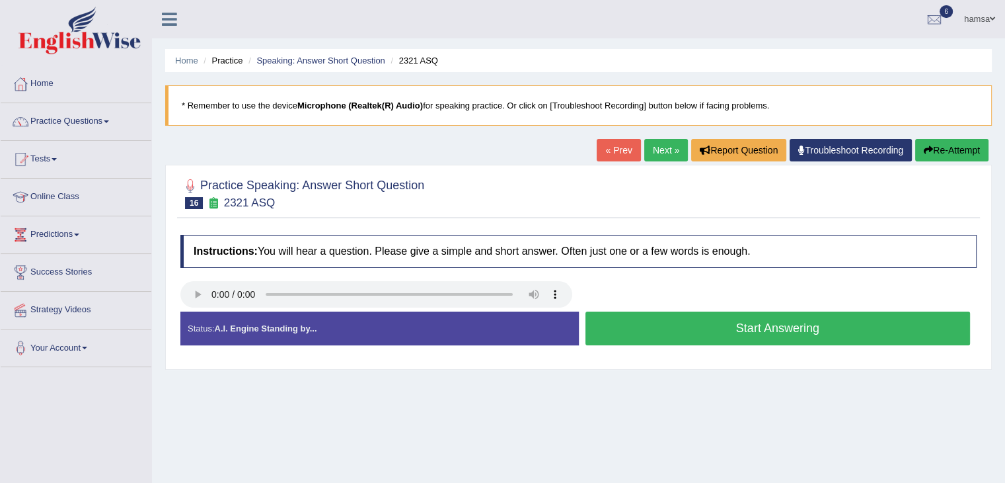
click at [762, 331] on button "Start Answering" at bounding box center [778, 328] width 385 height 34
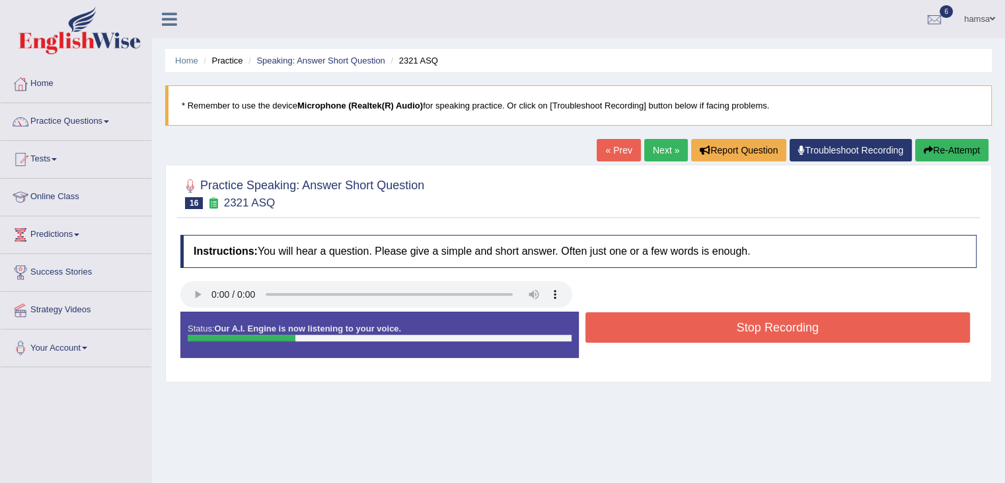
click at [762, 331] on button "Stop Recording" at bounding box center [778, 327] width 385 height 30
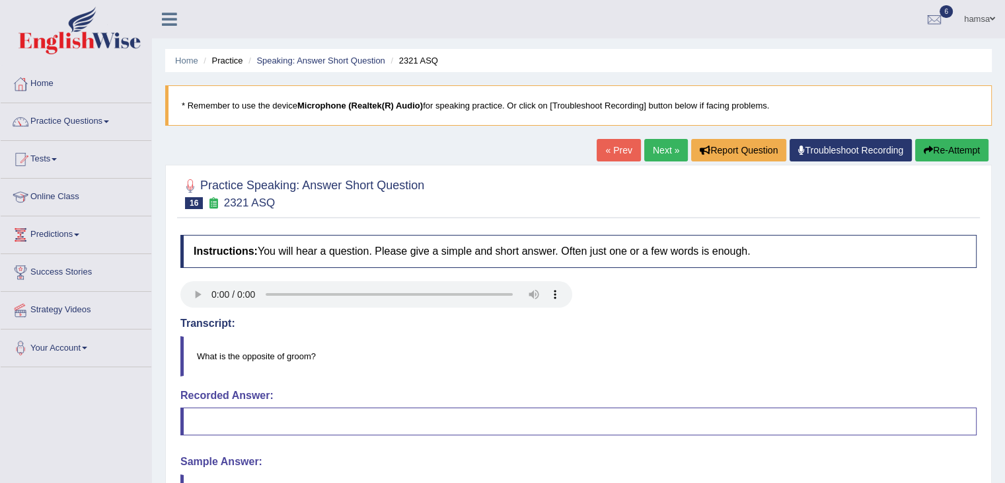
click at [651, 151] on link "Next »" at bounding box center [667, 150] width 44 height 22
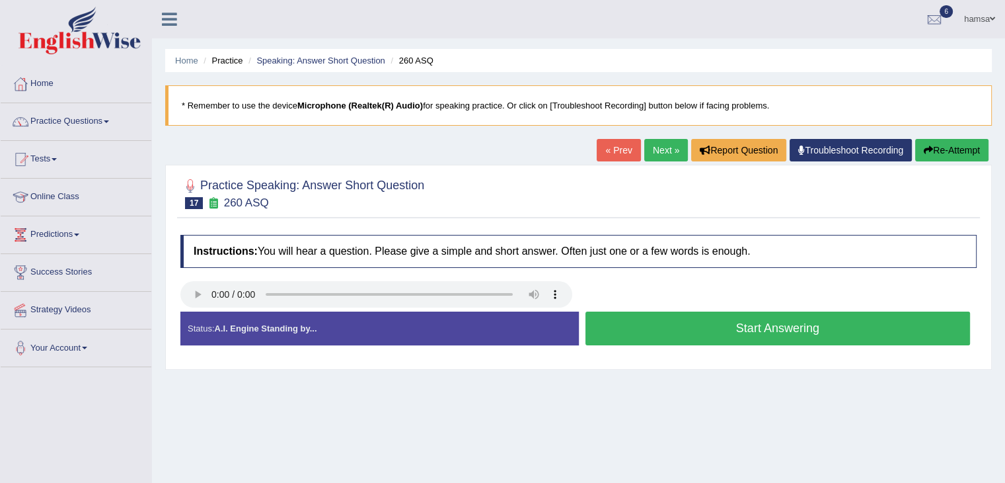
click at [719, 325] on button "Start Answering" at bounding box center [778, 328] width 385 height 34
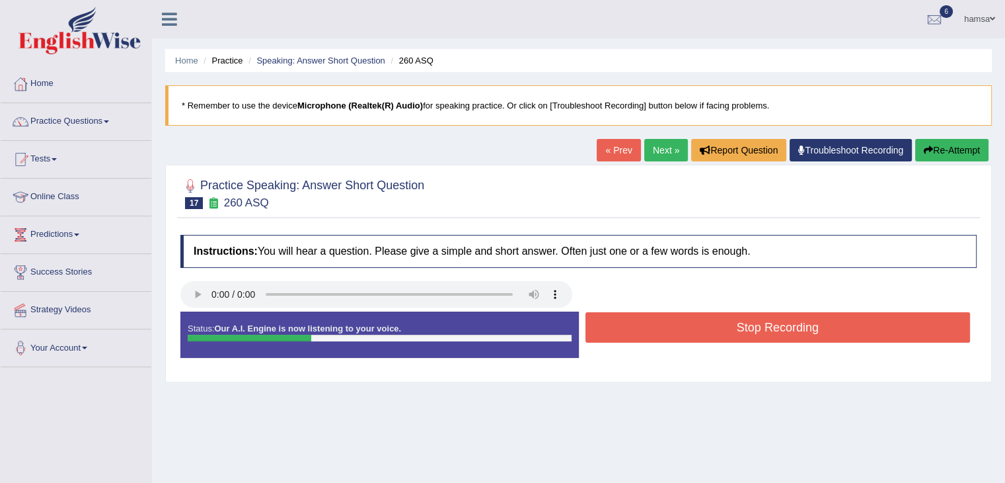
click at [719, 325] on button "Stop Recording" at bounding box center [778, 327] width 385 height 30
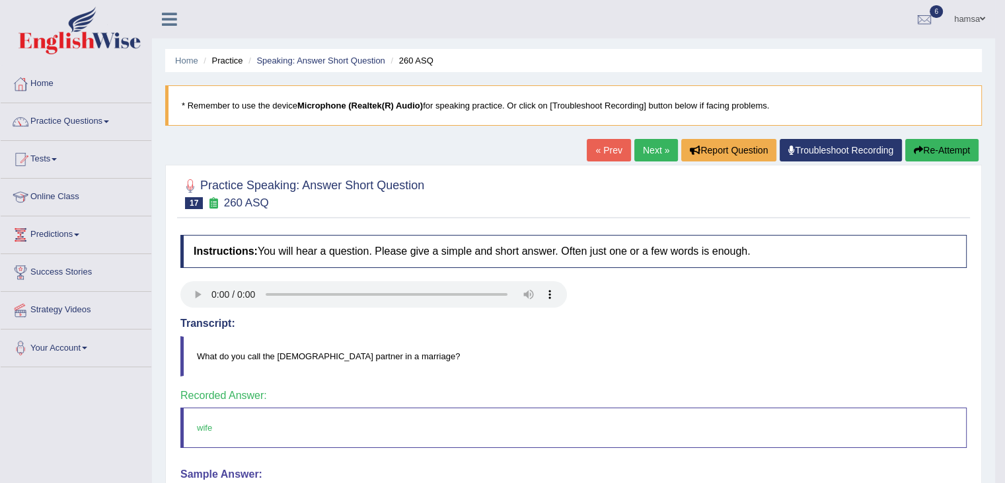
click at [654, 149] on link "Next »" at bounding box center [657, 150] width 44 height 22
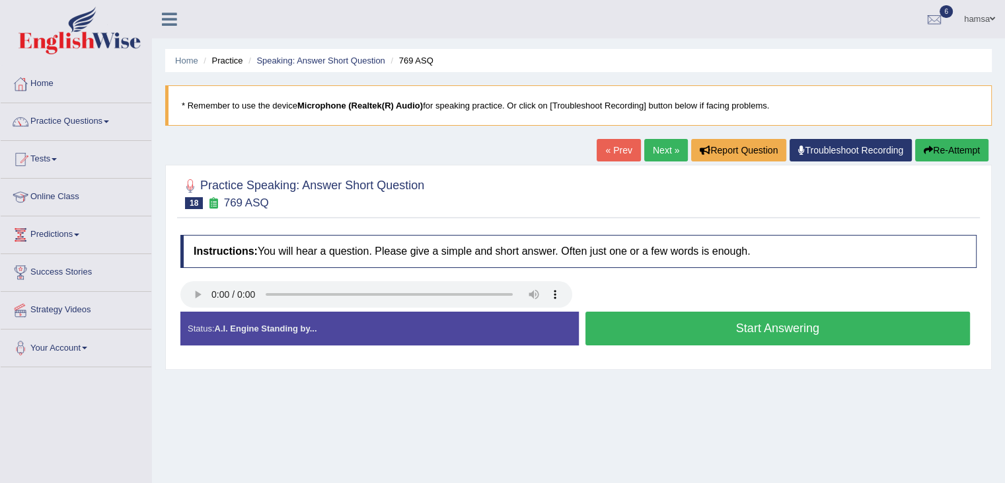
click at [779, 331] on button "Start Answering" at bounding box center [778, 328] width 385 height 34
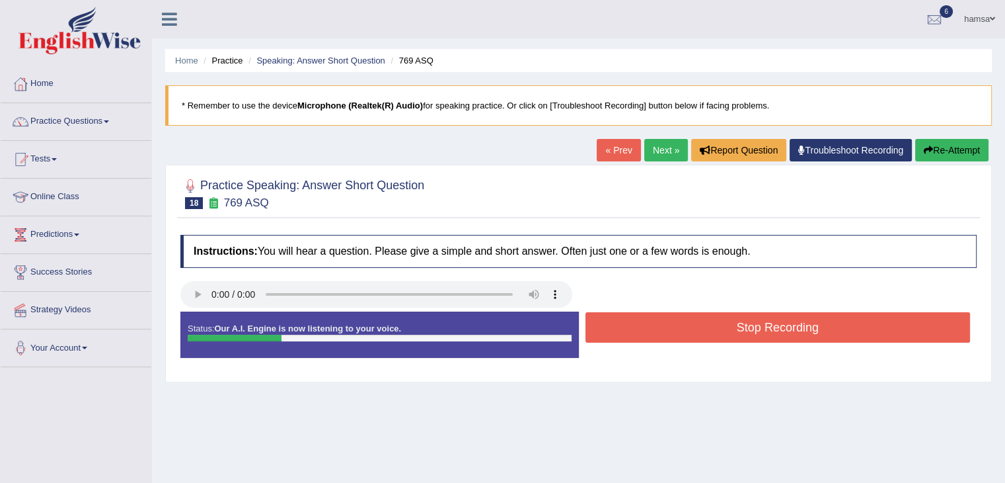
click at [779, 331] on button "Stop Recording" at bounding box center [778, 327] width 385 height 30
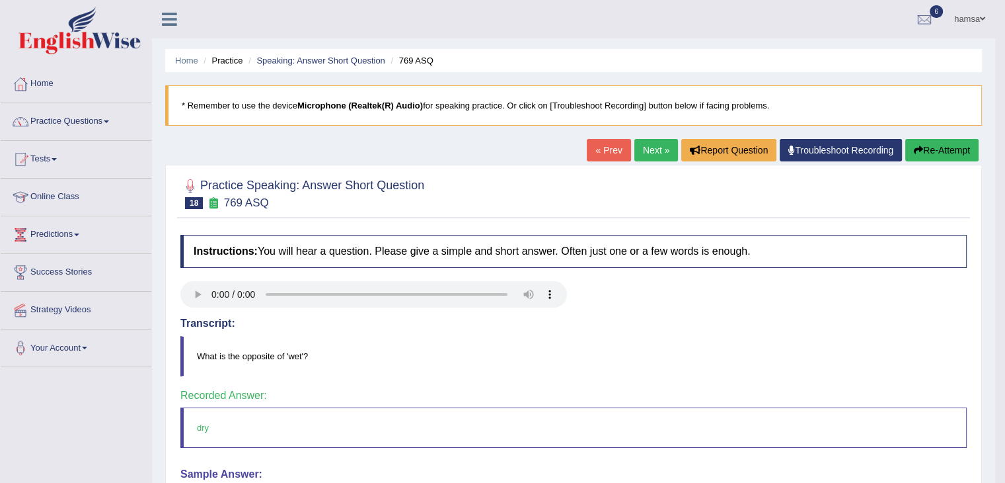
click at [660, 150] on link "Next »" at bounding box center [657, 150] width 44 height 22
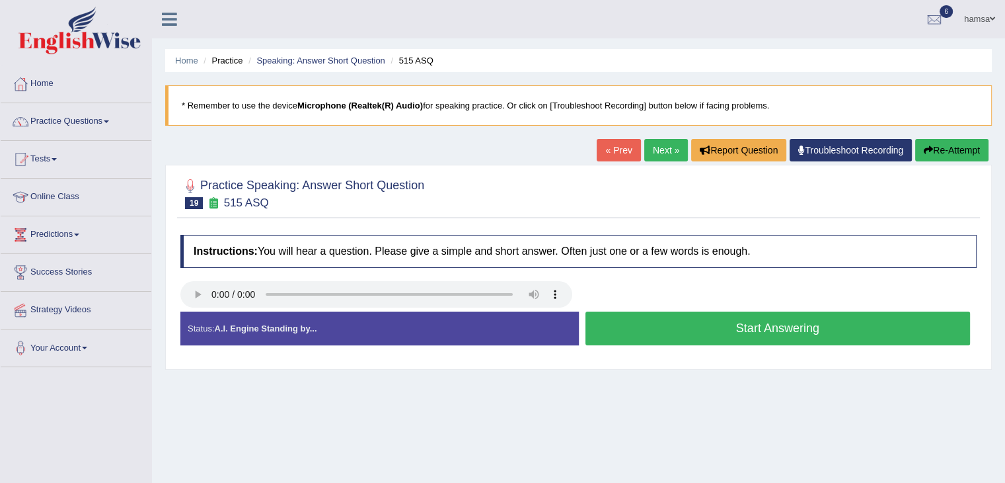
click at [764, 323] on button "Start Answering" at bounding box center [778, 328] width 385 height 34
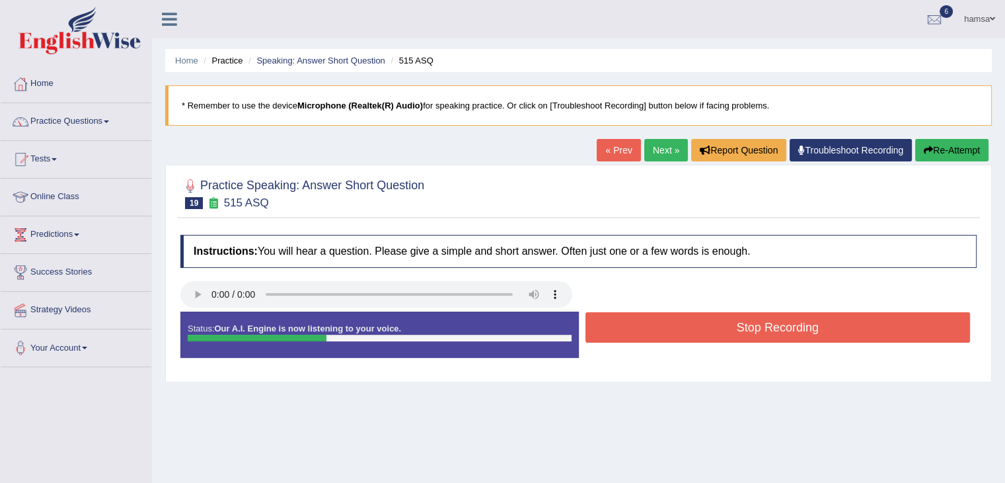
click at [764, 323] on button "Stop Recording" at bounding box center [778, 327] width 385 height 30
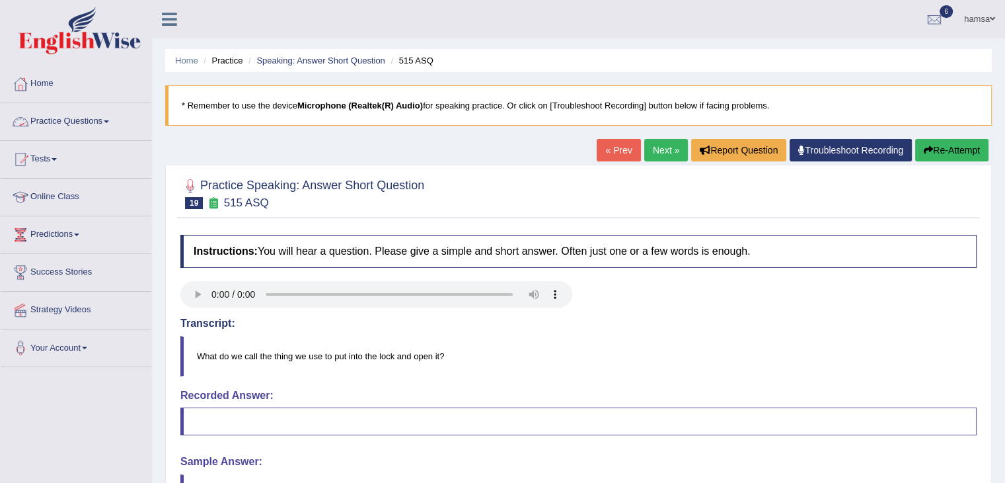
click at [98, 120] on link "Practice Questions" at bounding box center [76, 119] width 151 height 33
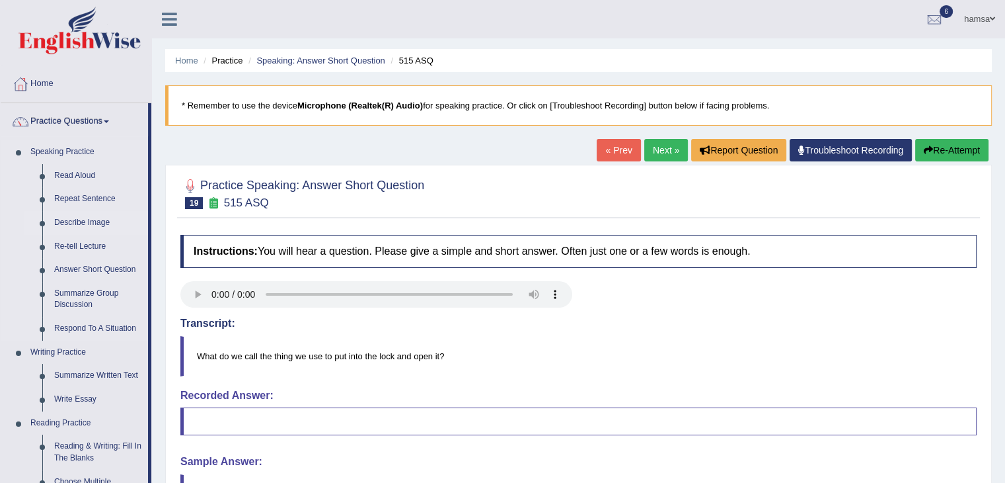
click at [69, 219] on link "Describe Image" at bounding box center [98, 223] width 100 height 24
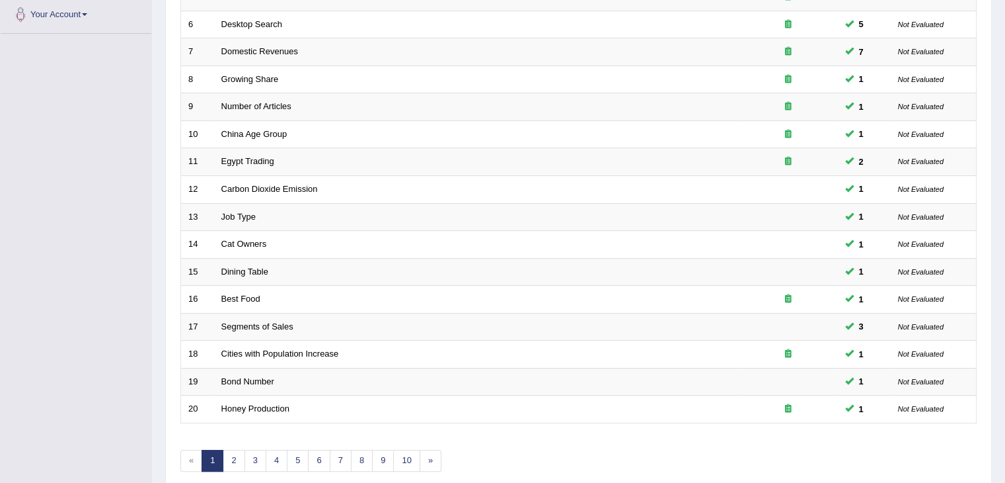
scroll to position [389, 0]
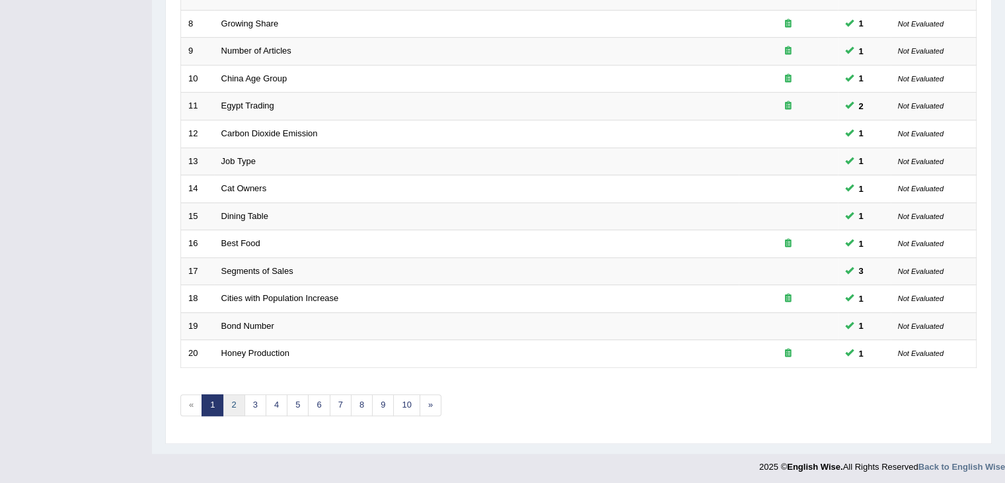
click at [230, 401] on link "2" at bounding box center [234, 405] width 22 height 22
